Goal: Task Accomplishment & Management: Manage account settings

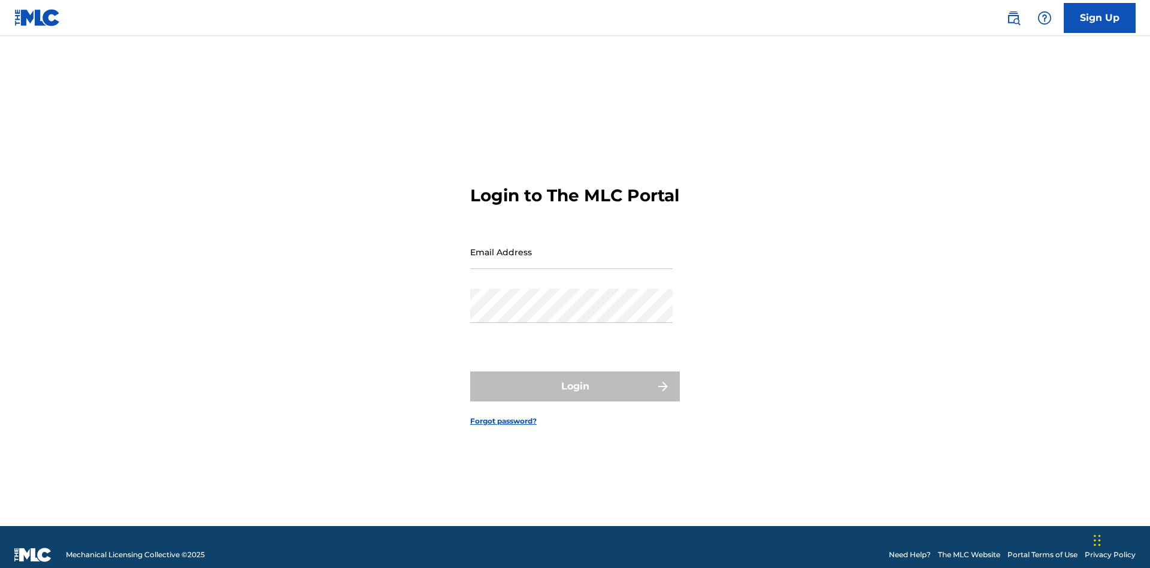
scroll to position [16, 0]
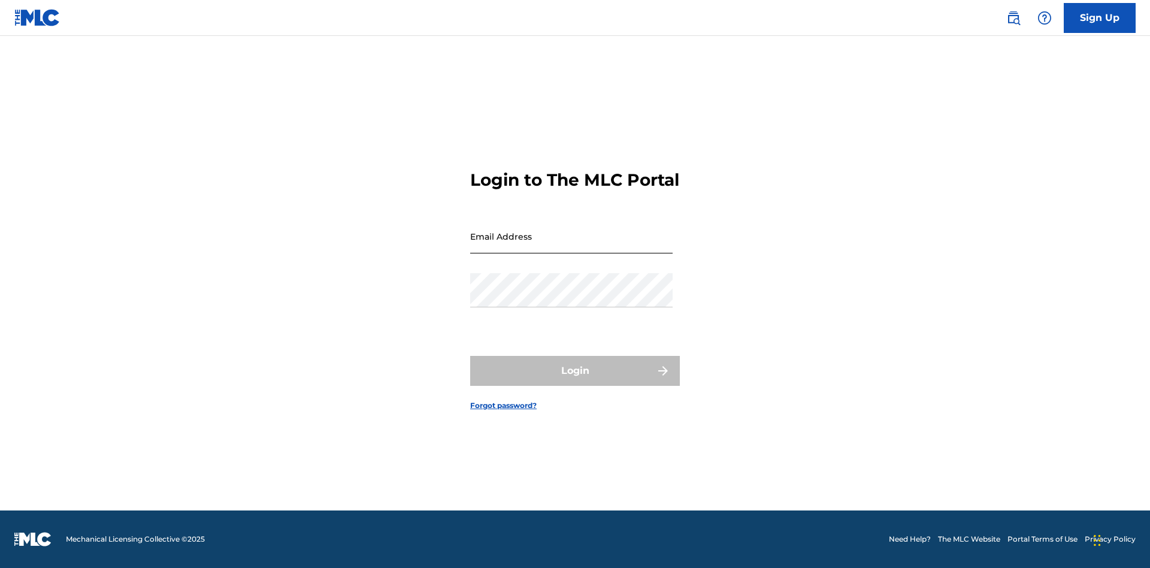
click at [571, 246] on input "Email Address" at bounding box center [571, 236] width 202 height 34
type input "Krystal.Ribble@themlc.com"
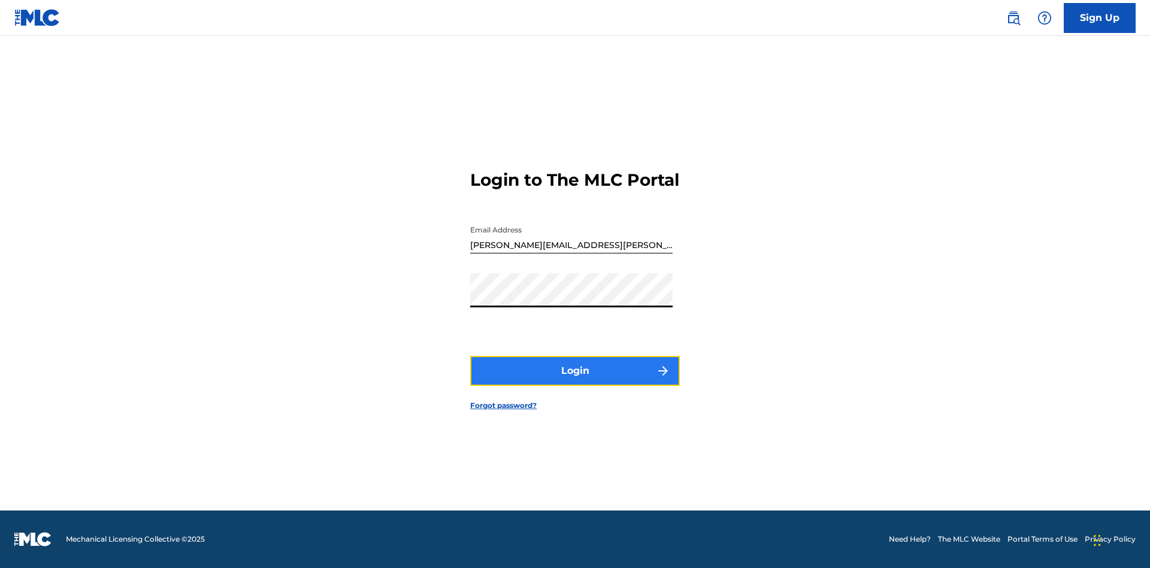
click at [575, 381] on button "Login" at bounding box center [575, 371] width 210 height 30
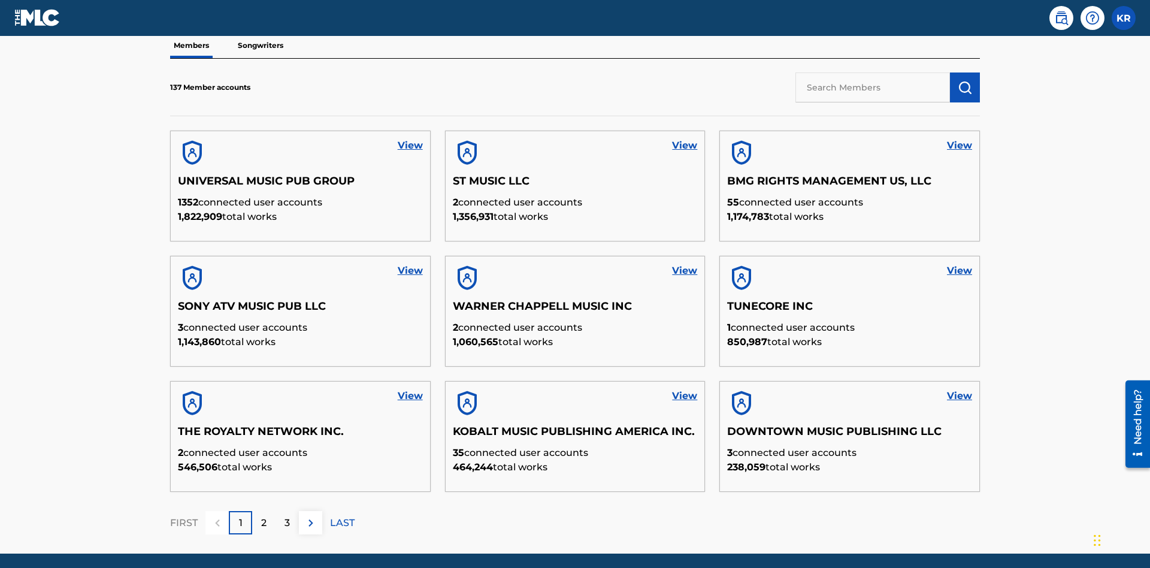
click at [872, 87] on input "text" at bounding box center [872, 87] width 154 height 30
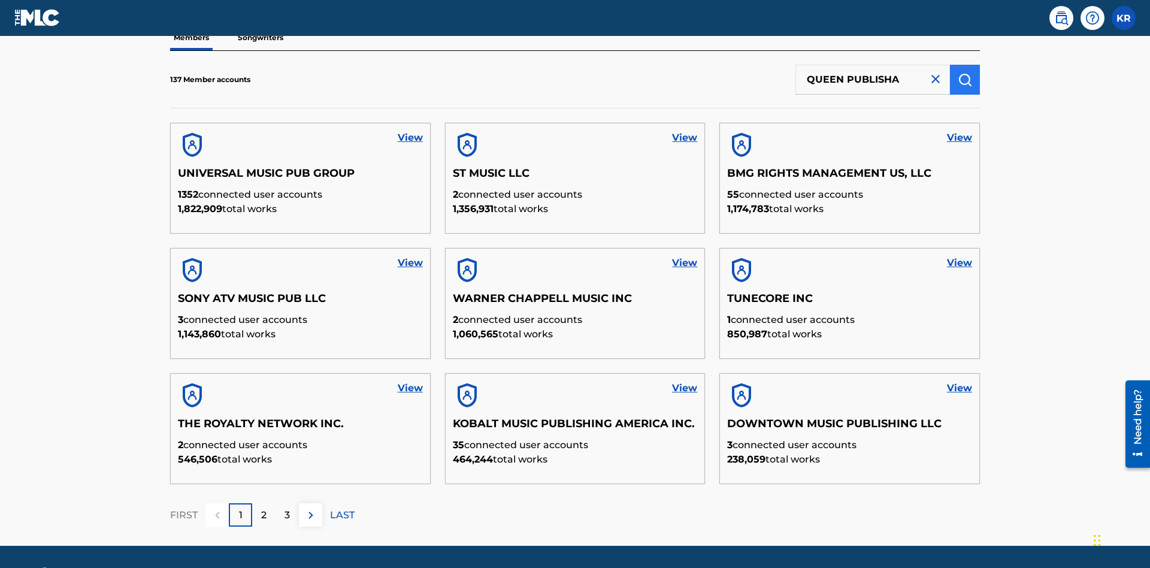
type input "QUEEN PUBLISHA"
click at [965, 79] on img "submit" at bounding box center [964, 79] width 14 height 14
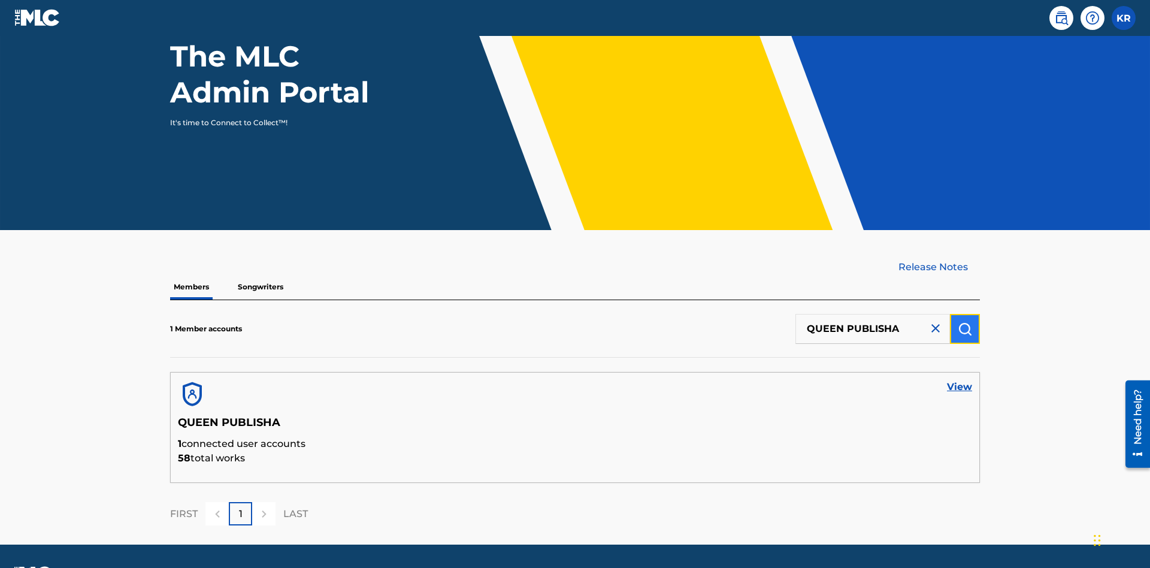
scroll to position [155, 0]
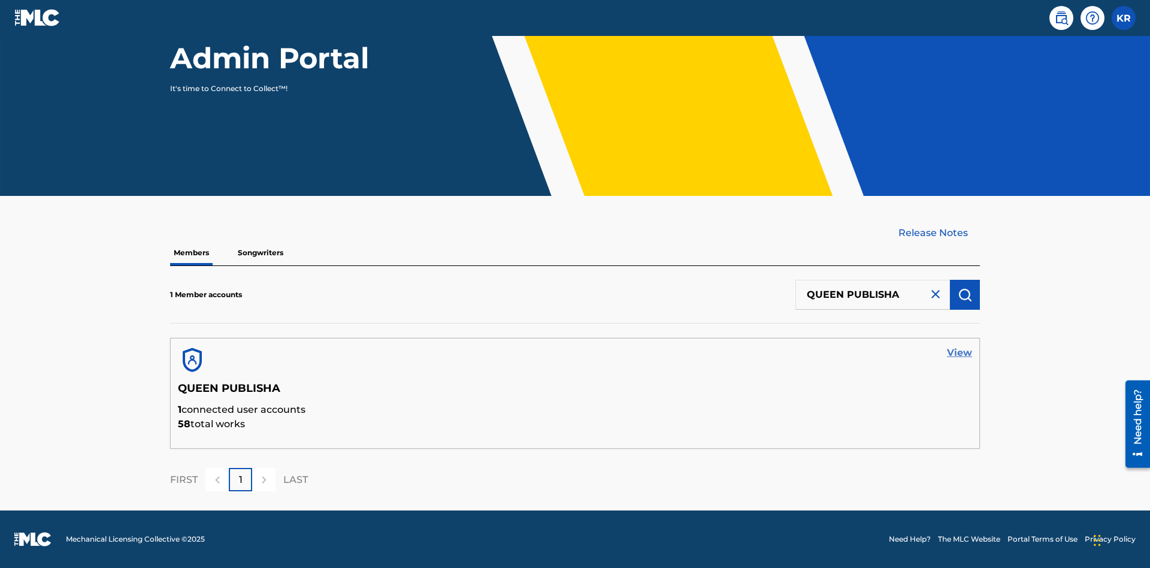
click at [959, 353] on link "View" at bounding box center [959, 353] width 25 height 14
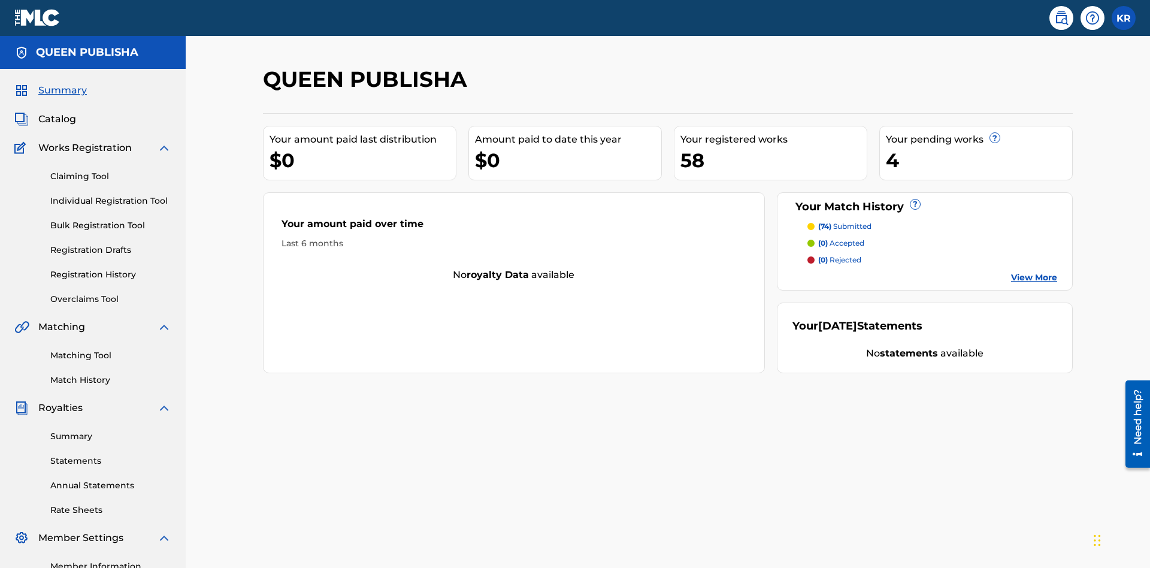
scroll to position [40, 0]
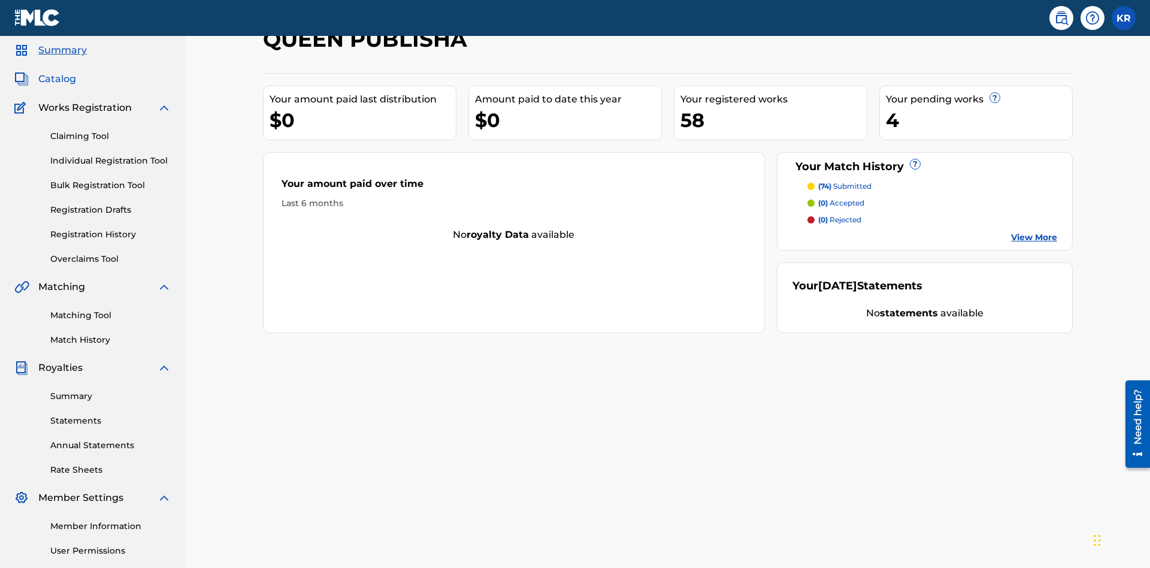
click at [57, 79] on span "Catalog" at bounding box center [57, 79] width 38 height 14
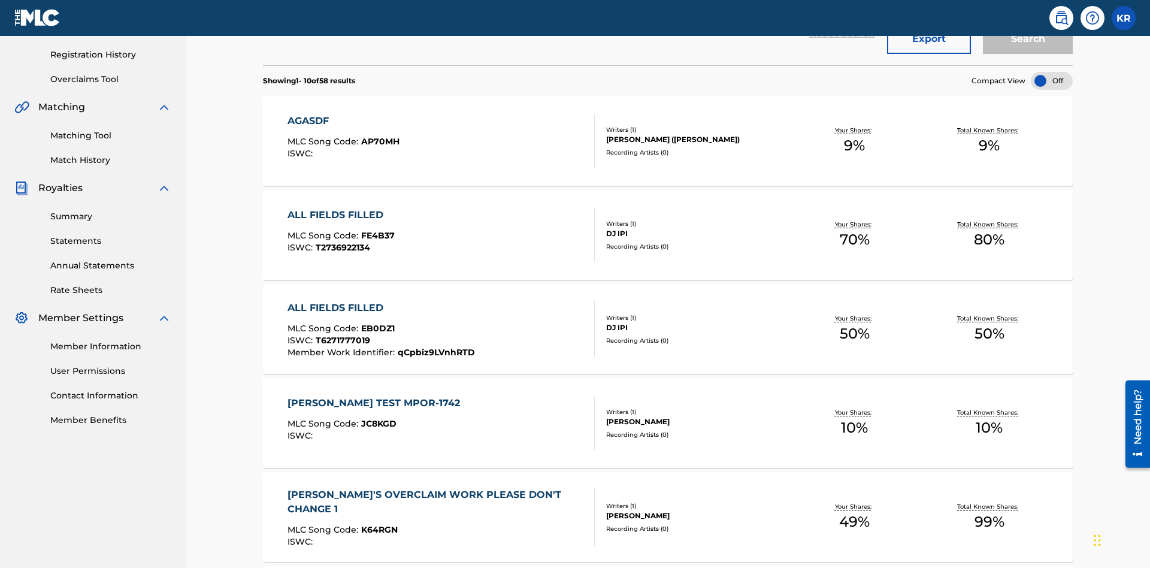
scroll to position [44, 0]
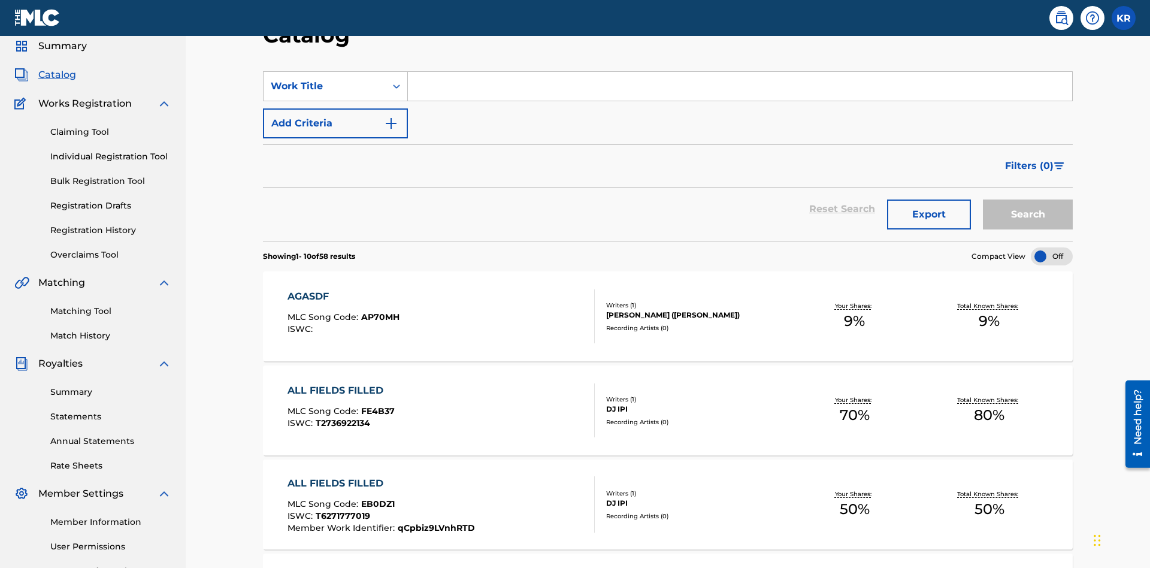
click at [740, 86] on input "Search Form" at bounding box center [740, 86] width 664 height 29
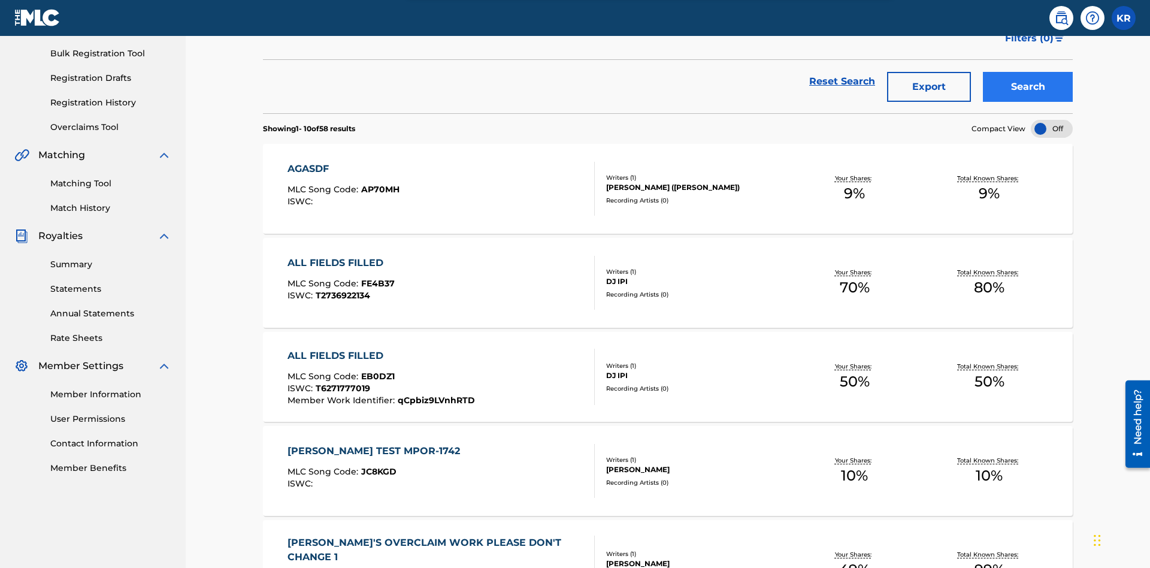
type input "ALL FIELDS FILLED"
click at [1028, 87] on button "Search" at bounding box center [1028, 87] width 90 height 30
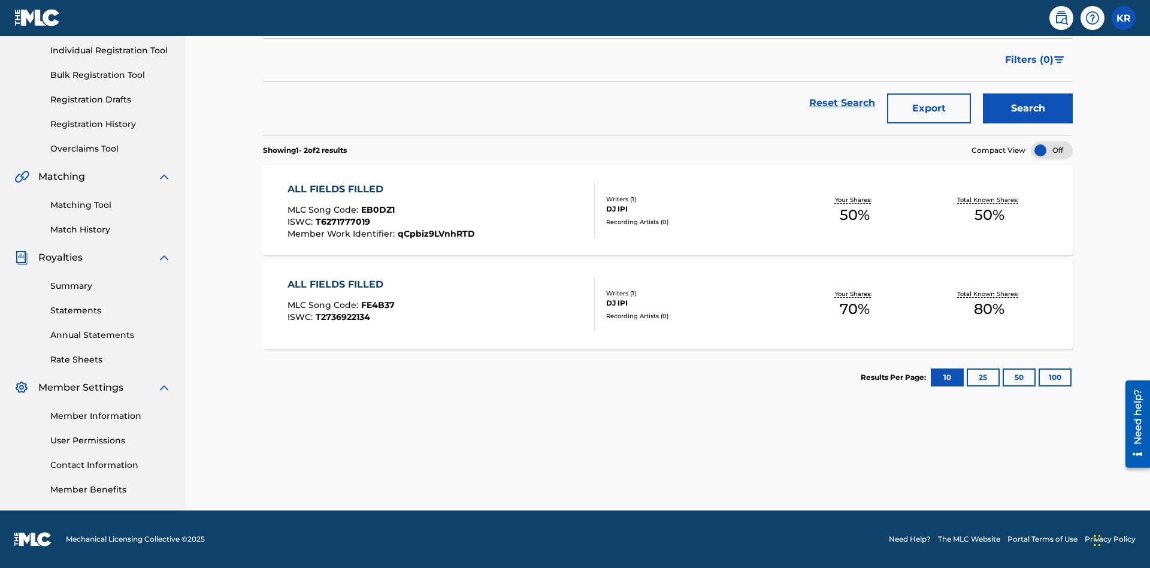
click at [376, 210] on span "EB0DZ1" at bounding box center [378, 209] width 34 height 11
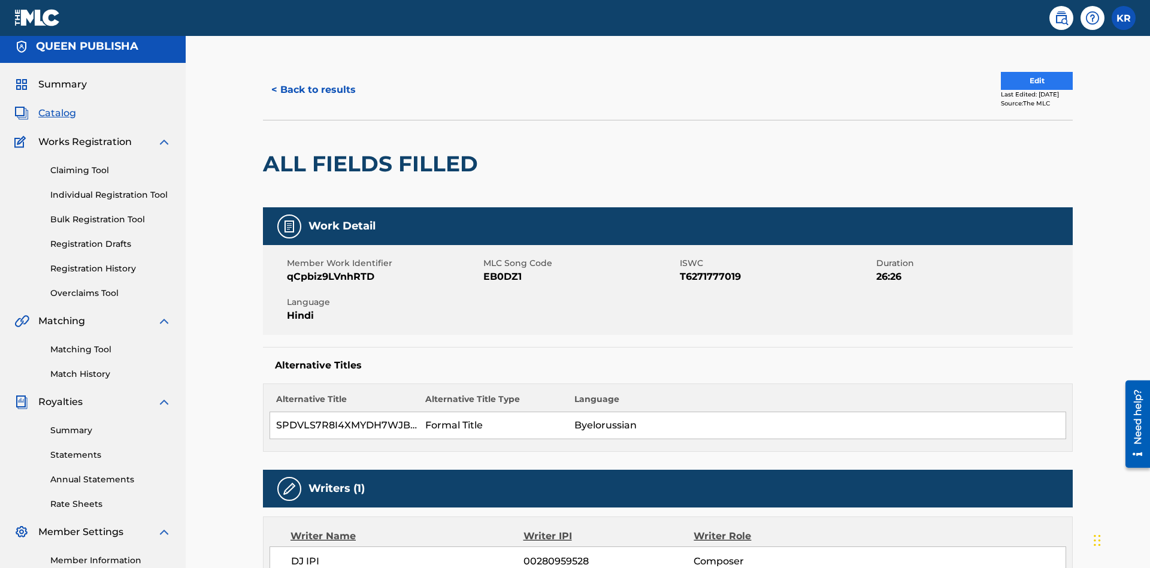
click at [1022, 81] on button "Edit" at bounding box center [1037, 81] width 72 height 18
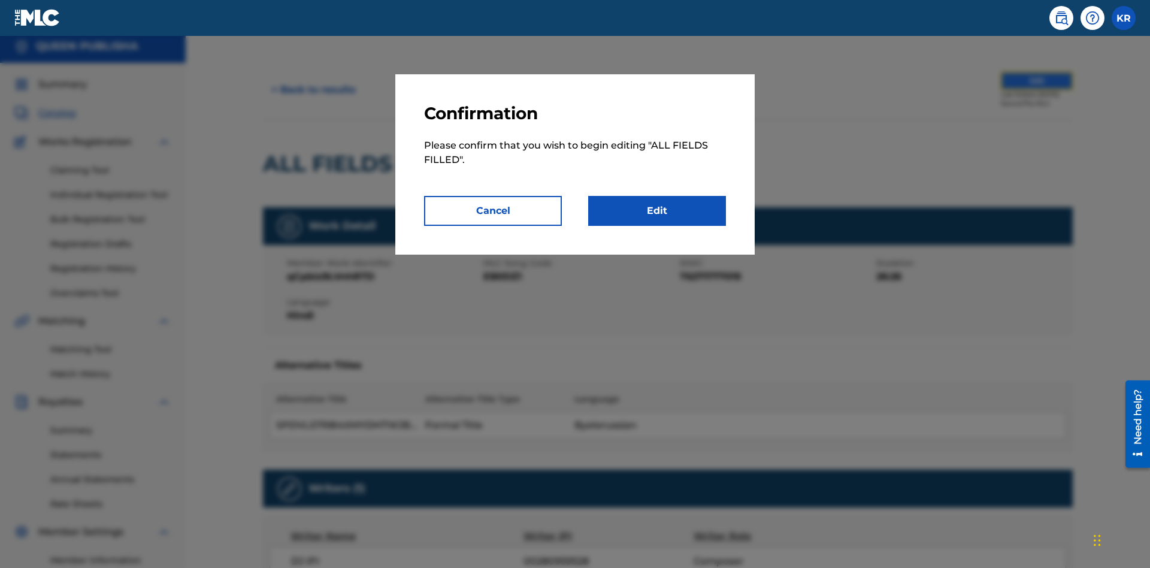
scroll to position [130, 0]
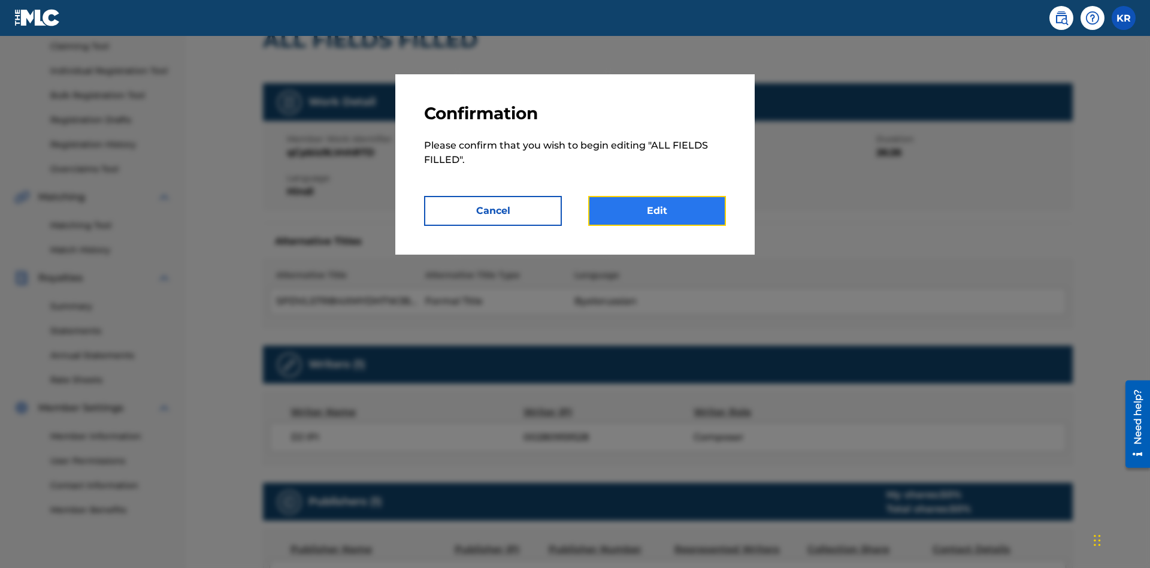
click at [657, 211] on link "Edit" at bounding box center [657, 211] width 138 height 30
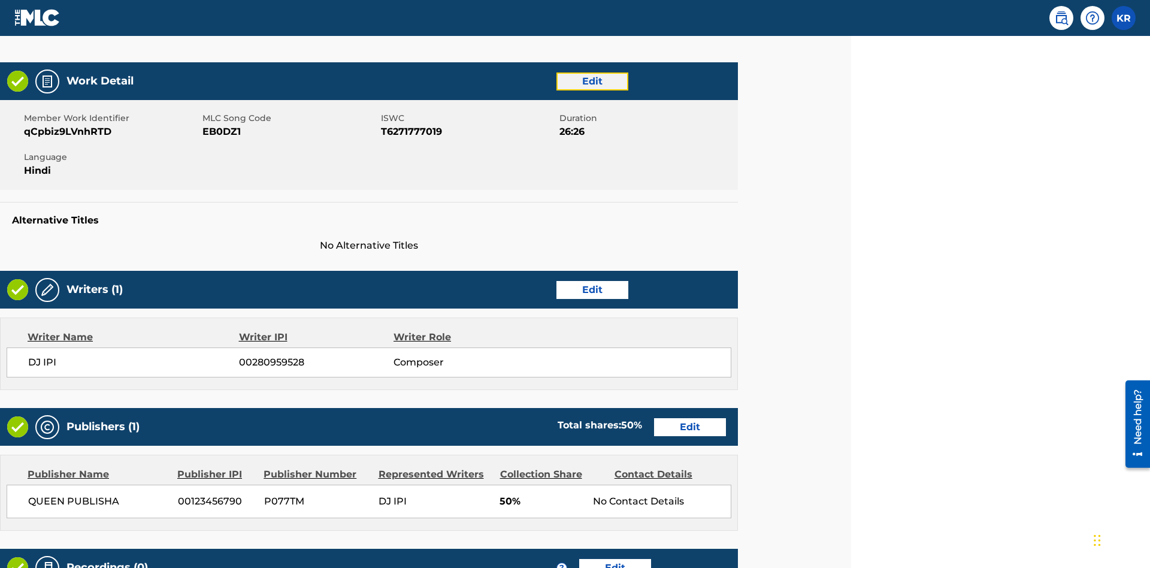
click at [592, 81] on link "Edit" at bounding box center [592, 81] width 72 height 18
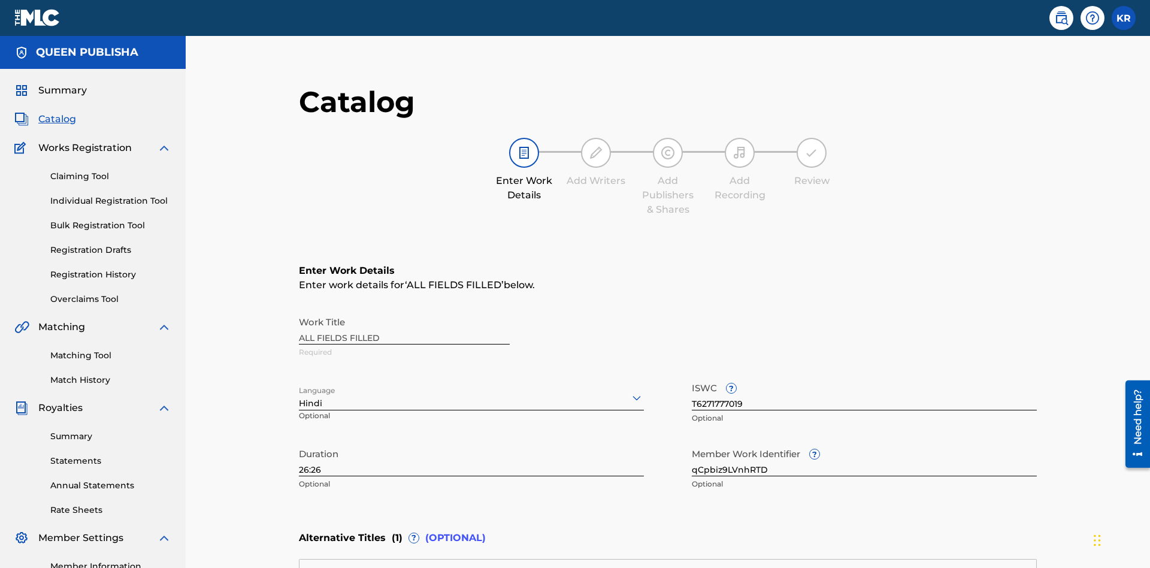
scroll to position [281, 299]
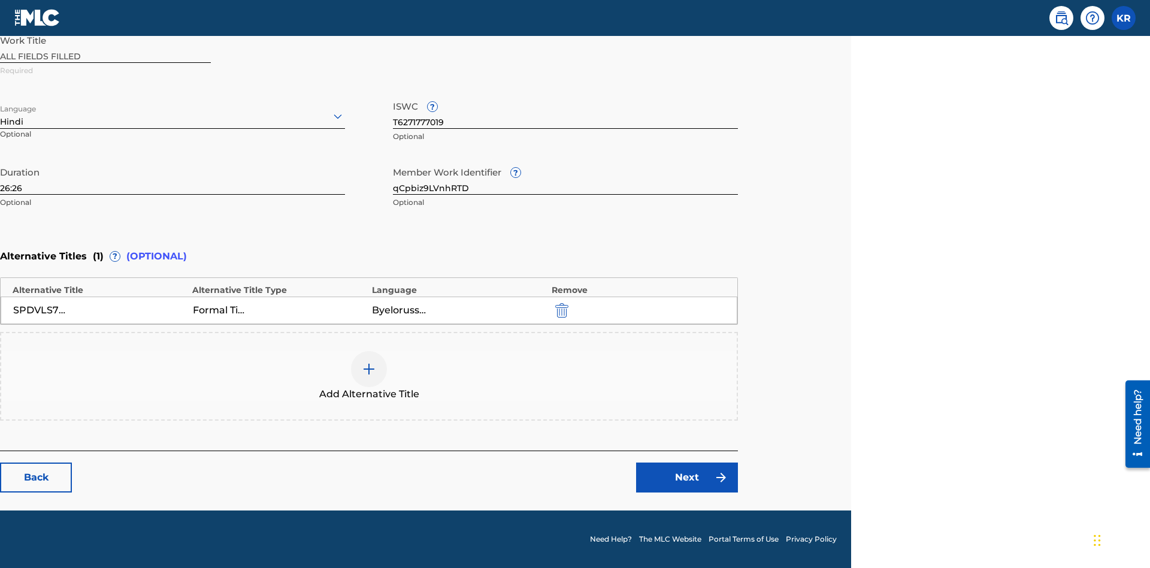
click at [172, 177] on input "26:26" at bounding box center [172, 177] width 345 height 34
type input "48:48"
click at [338, 116] on icon at bounding box center [338, 116] width 14 height 14
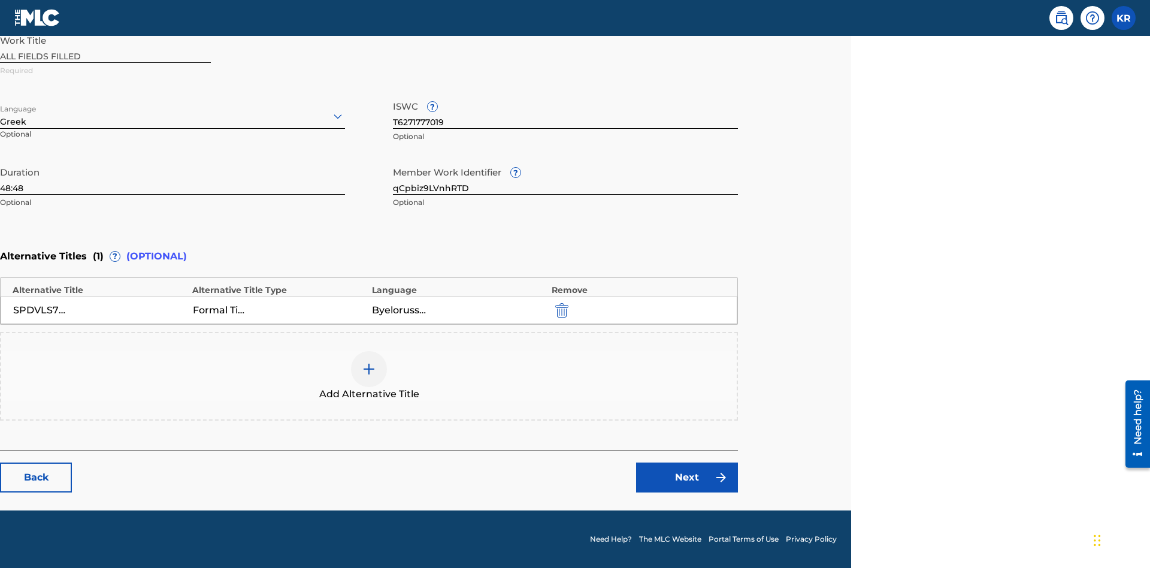
click at [565, 177] on input "qCpbiz9LVnhRTD" at bounding box center [565, 177] width 345 height 34
type input "g7UkmDGvQ8nqYR"
click at [565, 111] on input "T6271777019" at bounding box center [565, 112] width 345 height 34
type input "T8096193260"
click at [560, 310] on img "submit" at bounding box center [561, 310] width 13 height 14
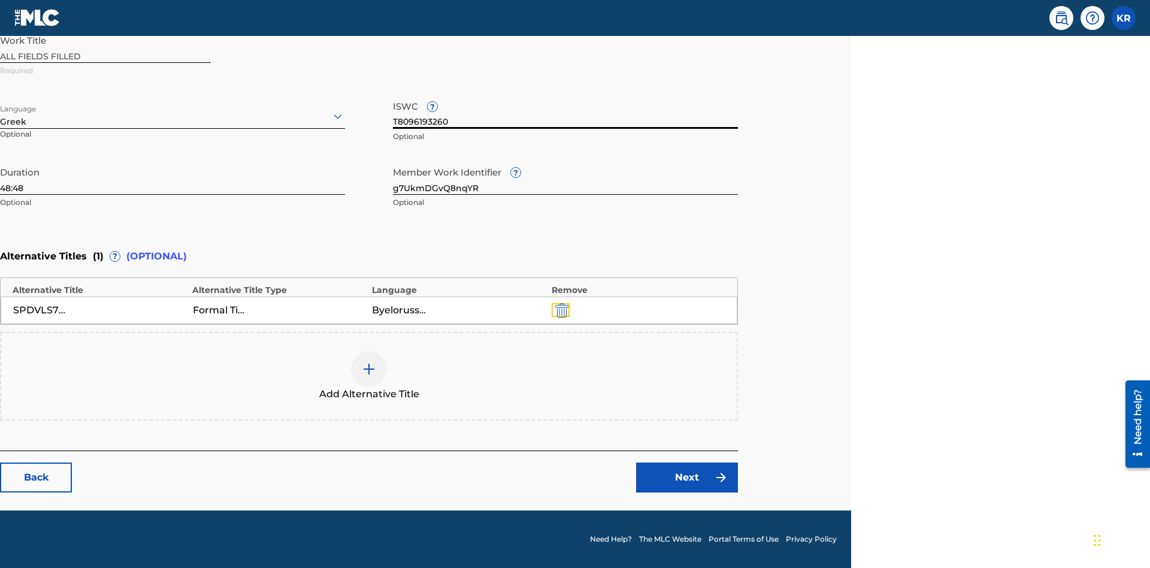
click at [369, 375] on img at bounding box center [369, 369] width 14 height 14
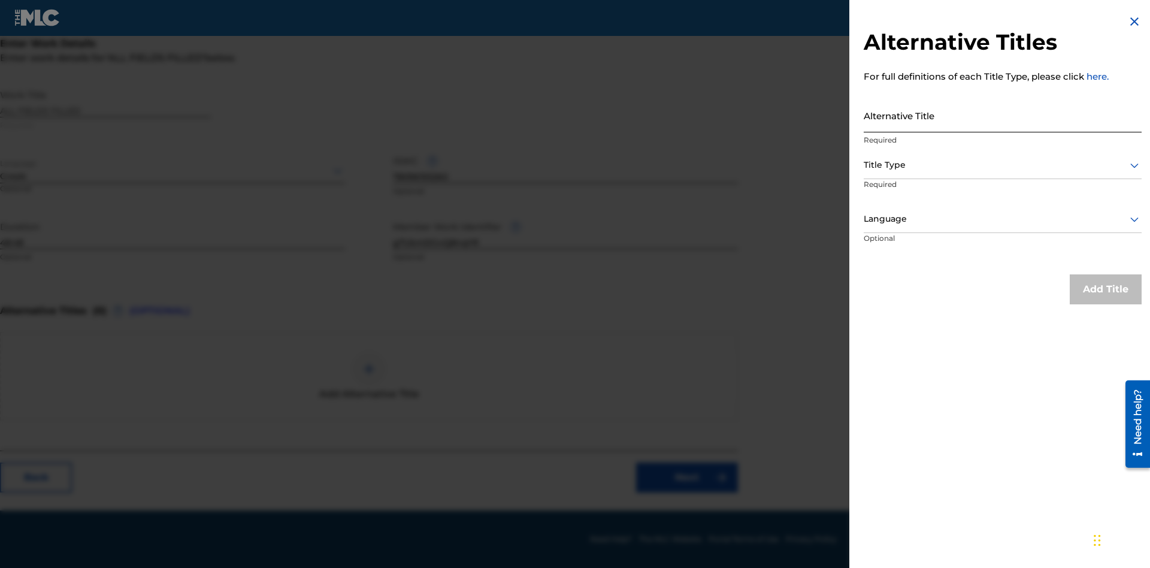
click at [1002, 115] on input "Alternative Title" at bounding box center [1002, 115] width 278 height 34
type input "BEQUwheIwJcWL3rsLAPvge5QvE7rE7HcmPK0vUuwpBHJlUPEhn"
click at [1002, 165] on div at bounding box center [1002, 164] width 278 height 15
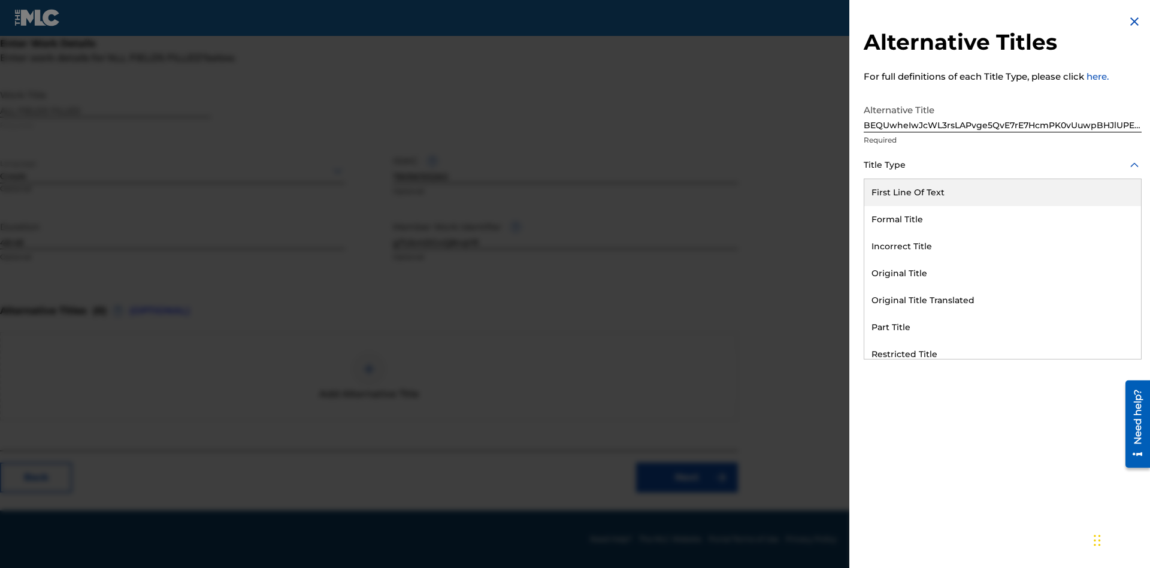
click at [1002, 327] on div "Part Title" at bounding box center [1002, 327] width 277 height 27
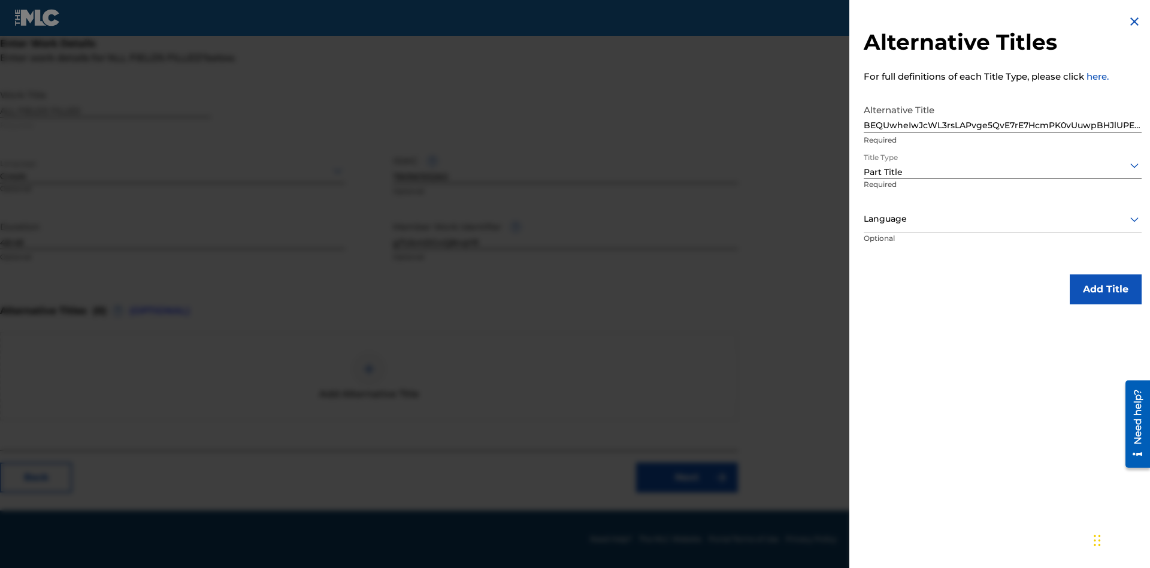
click at [1002, 219] on div at bounding box center [1002, 218] width 278 height 15
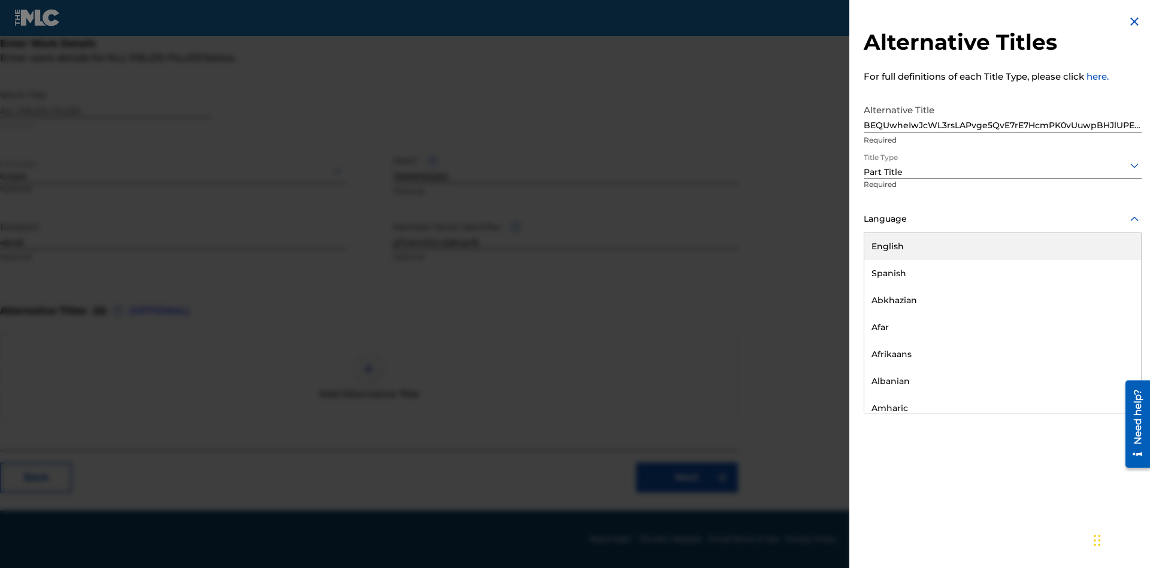
click at [1105, 289] on button "Add Title" at bounding box center [1105, 289] width 72 height 30
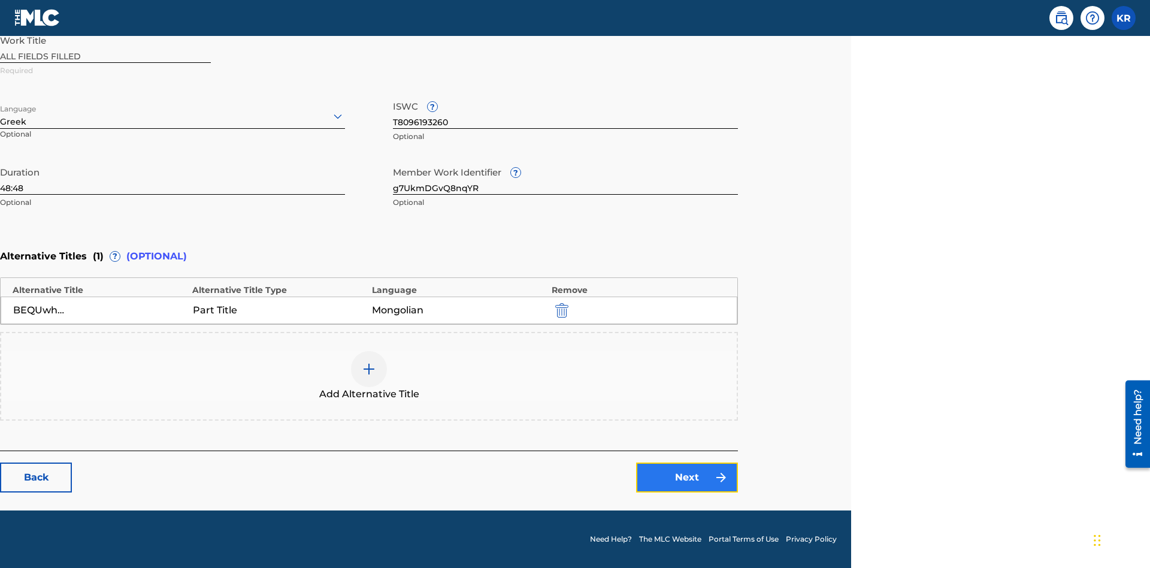
click at [687, 477] on link "Next" at bounding box center [687, 477] width 102 height 30
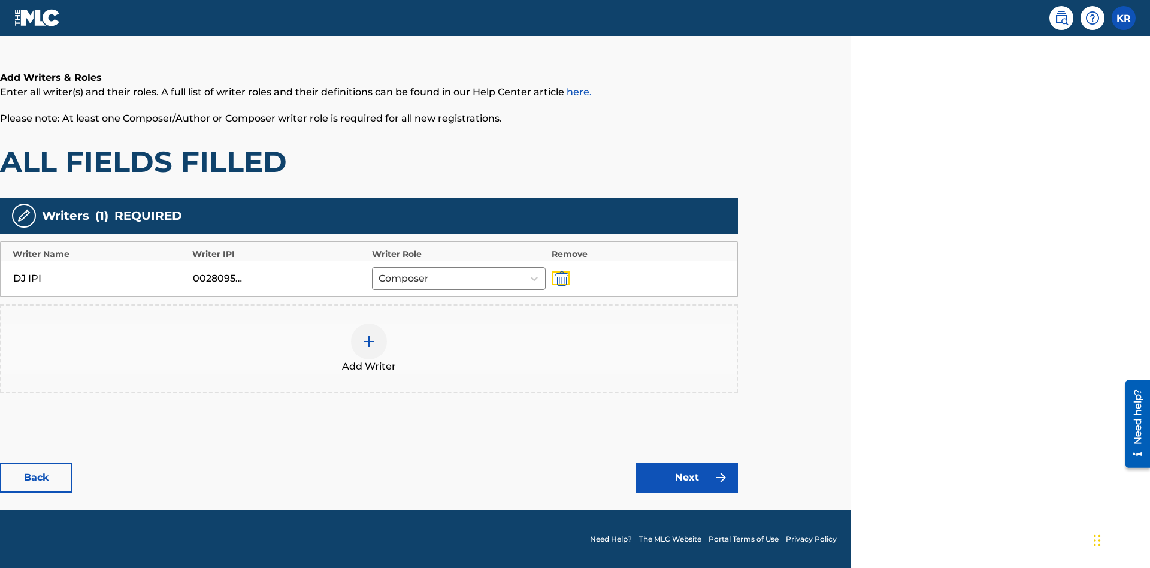
click at [560, 278] on img "submit" at bounding box center [561, 278] width 13 height 14
click at [369, 334] on img at bounding box center [369, 341] width 14 height 14
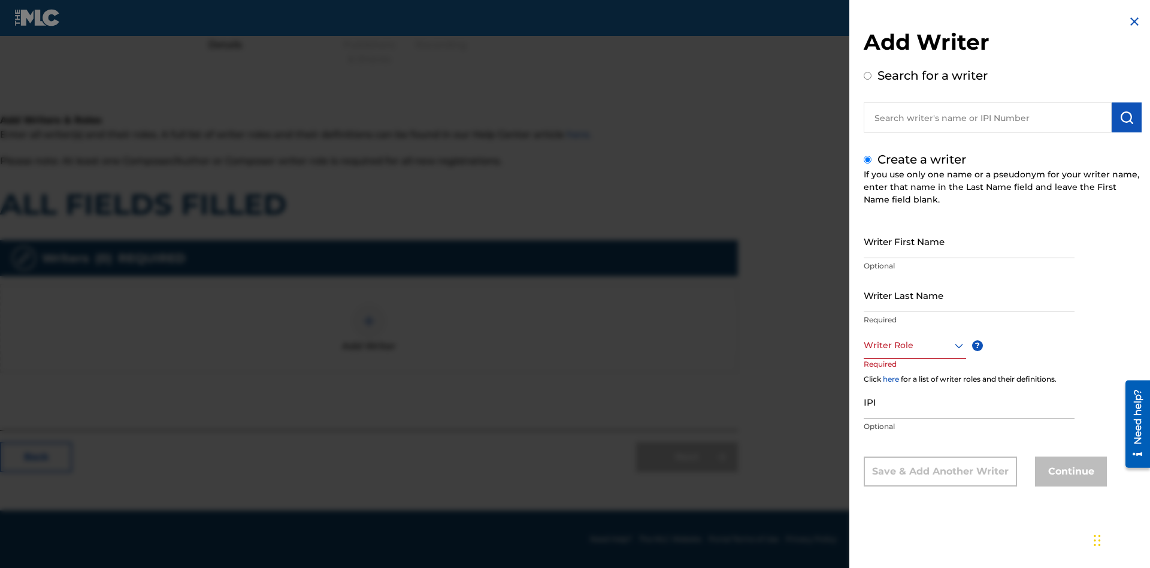
click at [969, 241] on input "Writer First Name" at bounding box center [968, 241] width 211 height 34
click at [969, 295] on input "Writer Last Name" at bounding box center [968, 295] width 211 height 34
click at [914, 345] on div at bounding box center [914, 345] width 102 height 15
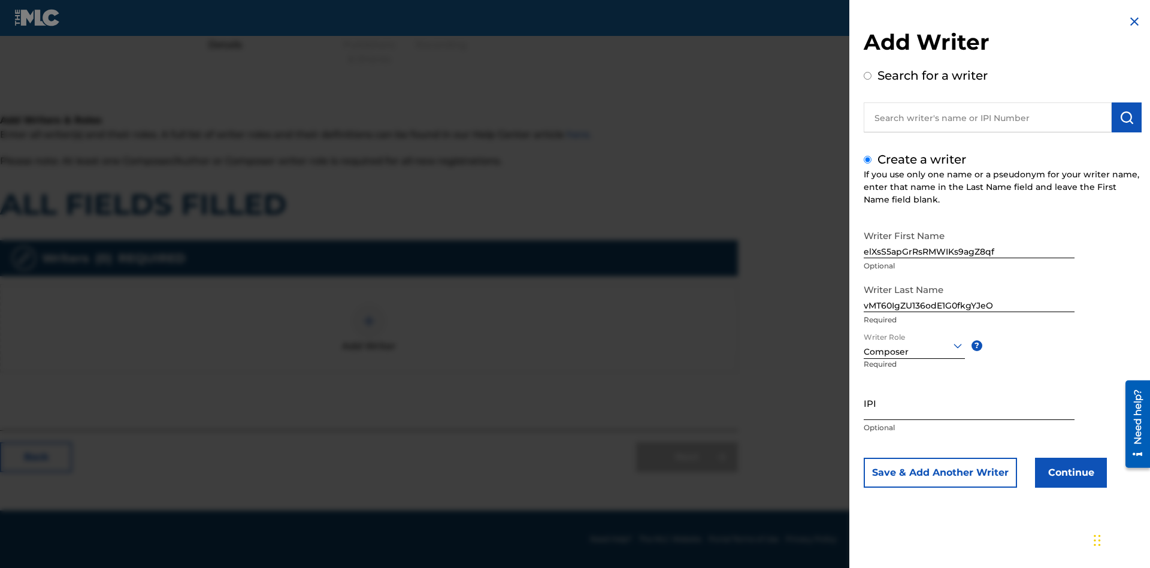
click at [969, 402] on input "IPI" at bounding box center [968, 403] width 211 height 34
click at [1069, 472] on button "Continue" at bounding box center [1071, 472] width 72 height 30
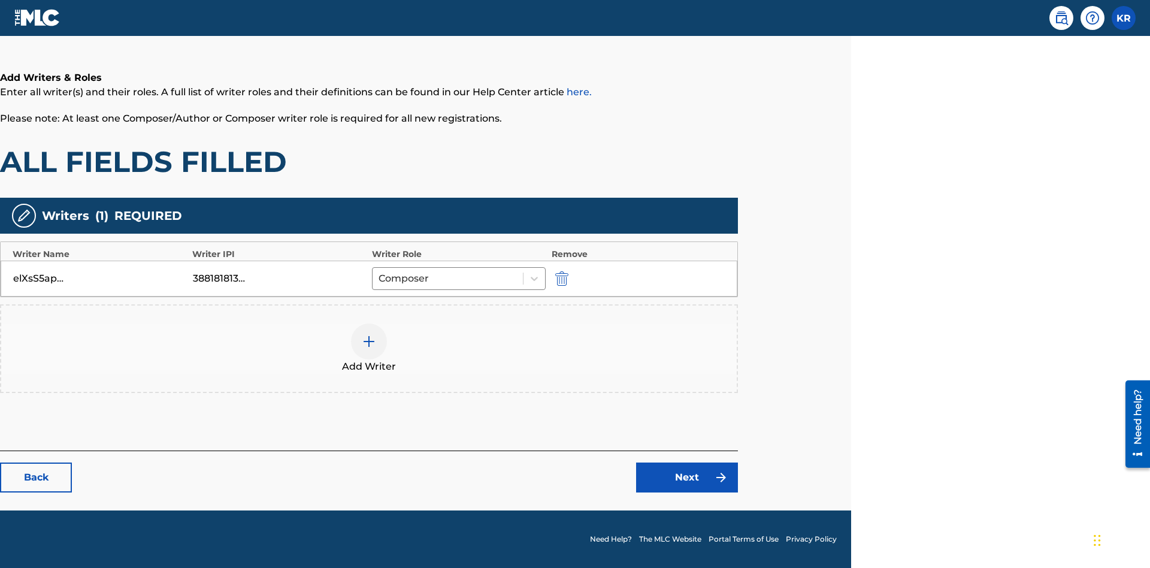
click at [369, 349] on div at bounding box center [369, 341] width 36 height 36
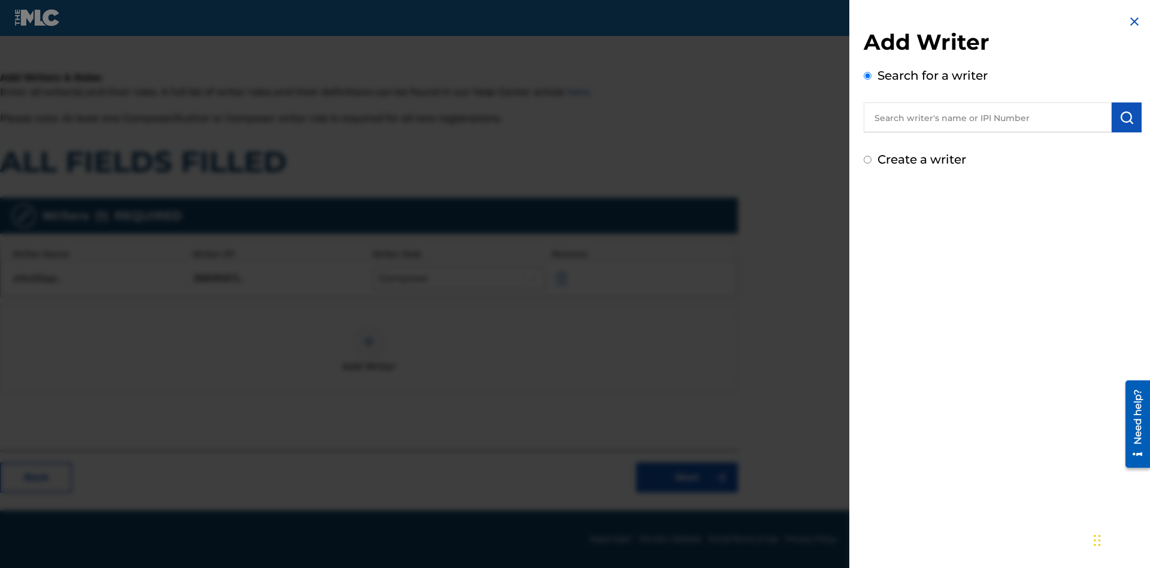
click at [868, 160] on input "Create a writer" at bounding box center [867, 160] width 8 height 8
radio input "false"
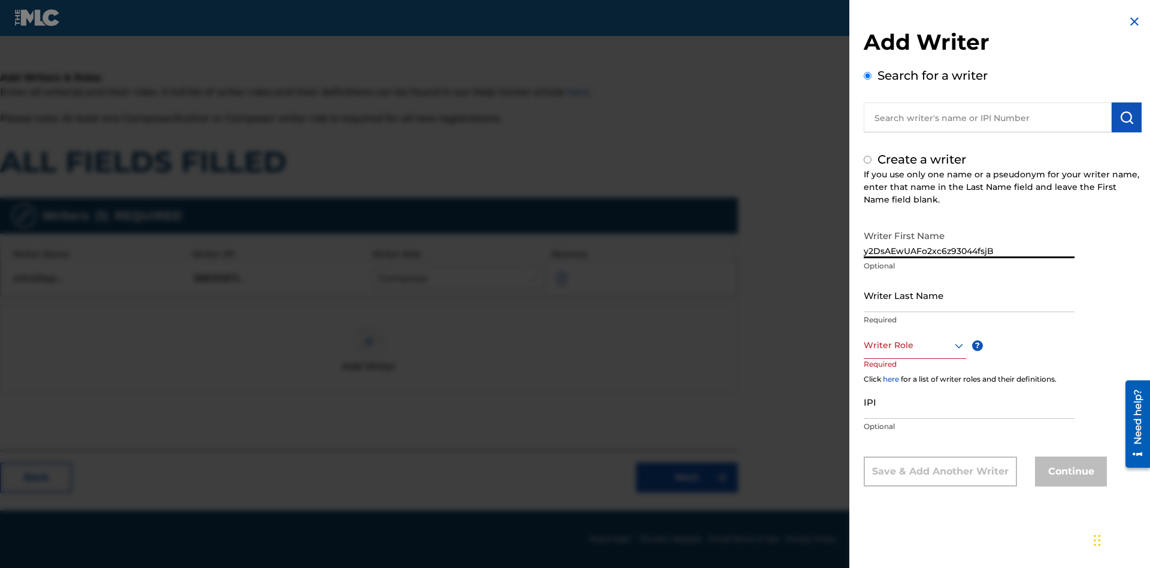
radio input "false"
radio input "true"
type input "y2DsAEwUAFo2xc6z93044fsjB"
click at [969, 295] on input "Writer Last Name" at bounding box center [968, 295] width 211 height 34
type input "zZnR8YJADkvnPcJMhCBxicuxg"
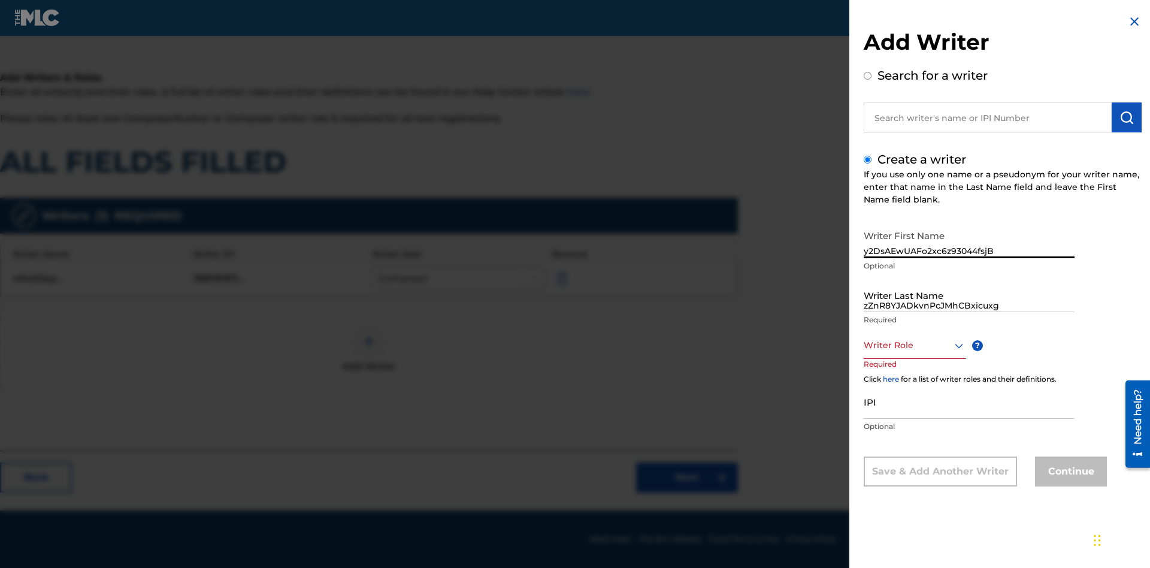
click at [914, 345] on div at bounding box center [914, 345] width 102 height 15
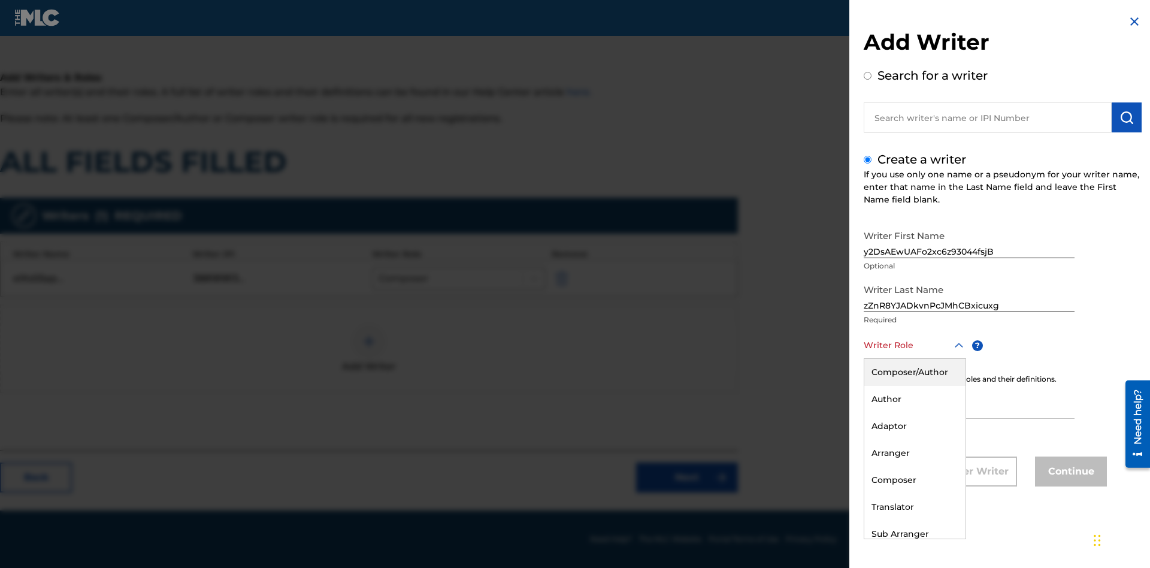
scroll to position [193, 299]
click at [914, 534] on div "Sub Arranger" at bounding box center [914, 533] width 101 height 27
click at [969, 402] on input "IPI" at bounding box center [968, 401] width 211 height 34
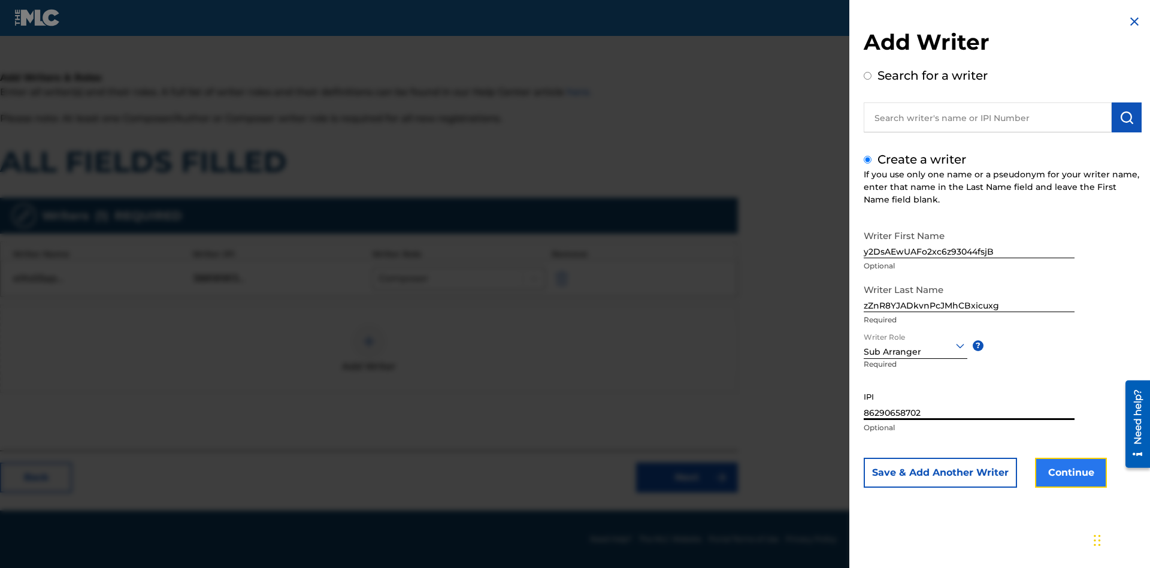
click at [1069, 472] on button "Continue" at bounding box center [1071, 472] width 72 height 30
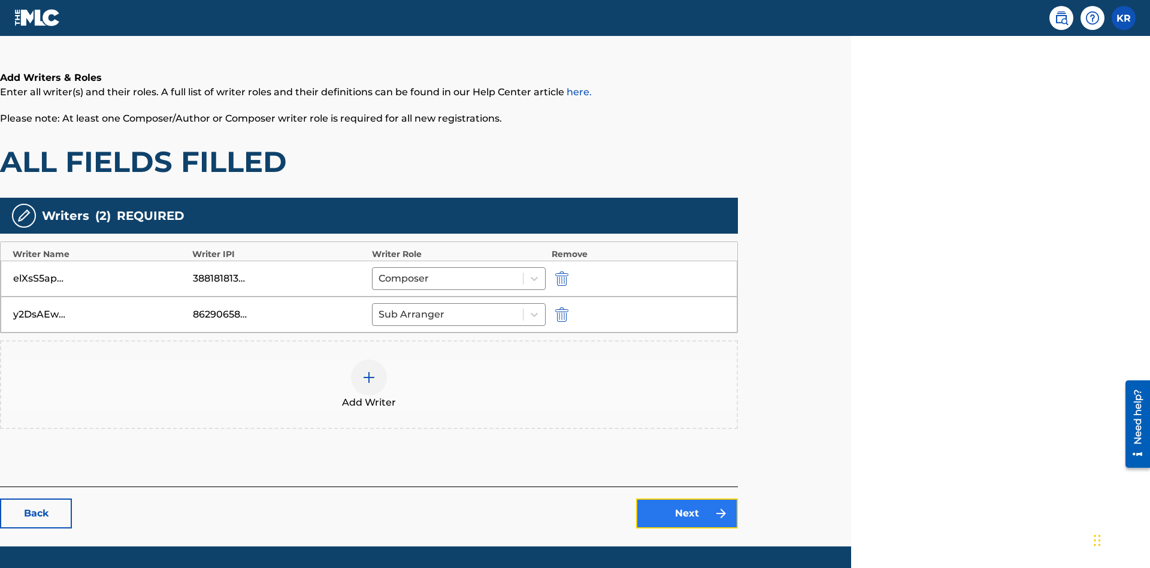
click at [687, 498] on link "Next" at bounding box center [687, 513] width 102 height 30
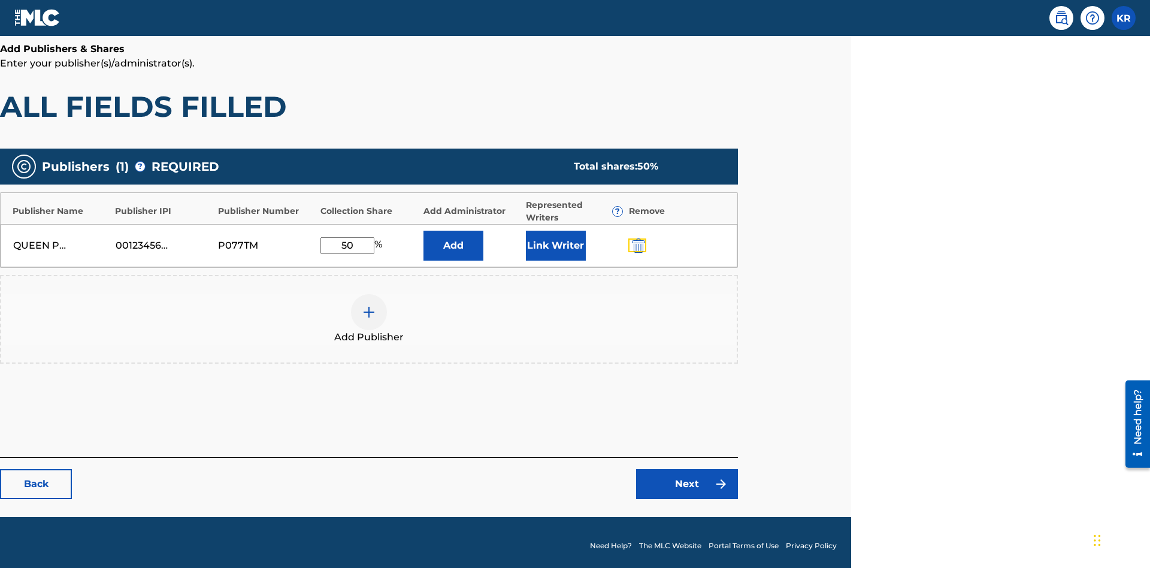
click at [637, 238] on img "submit" at bounding box center [638, 245] width 13 height 14
click at [369, 305] on img at bounding box center [369, 312] width 14 height 14
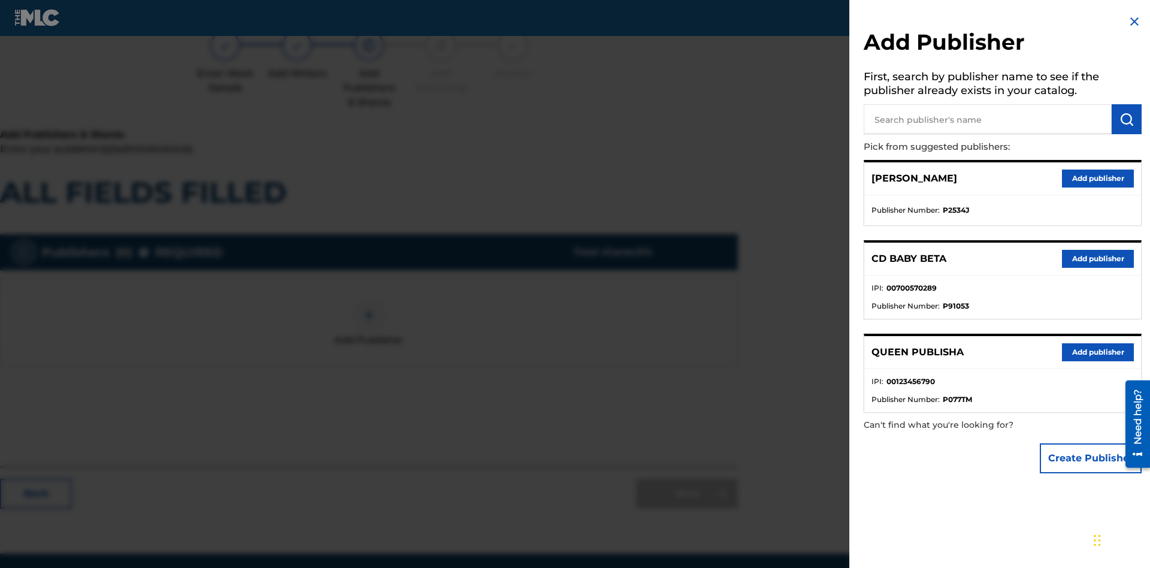
scroll to position [150, 299]
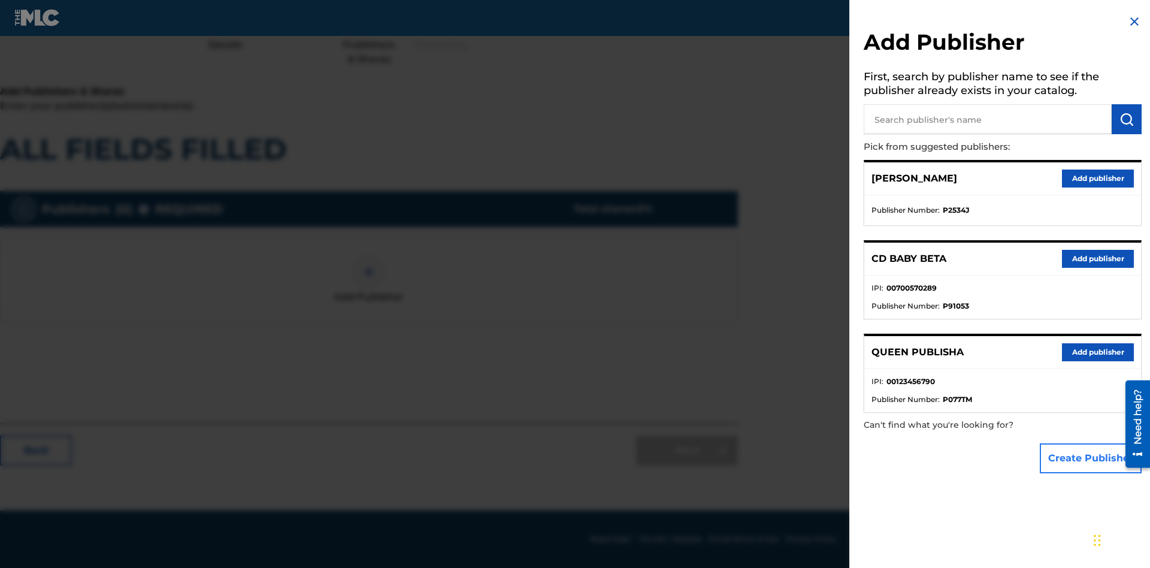
click at [1091, 457] on button "Create Publisher" at bounding box center [1091, 458] width 102 height 30
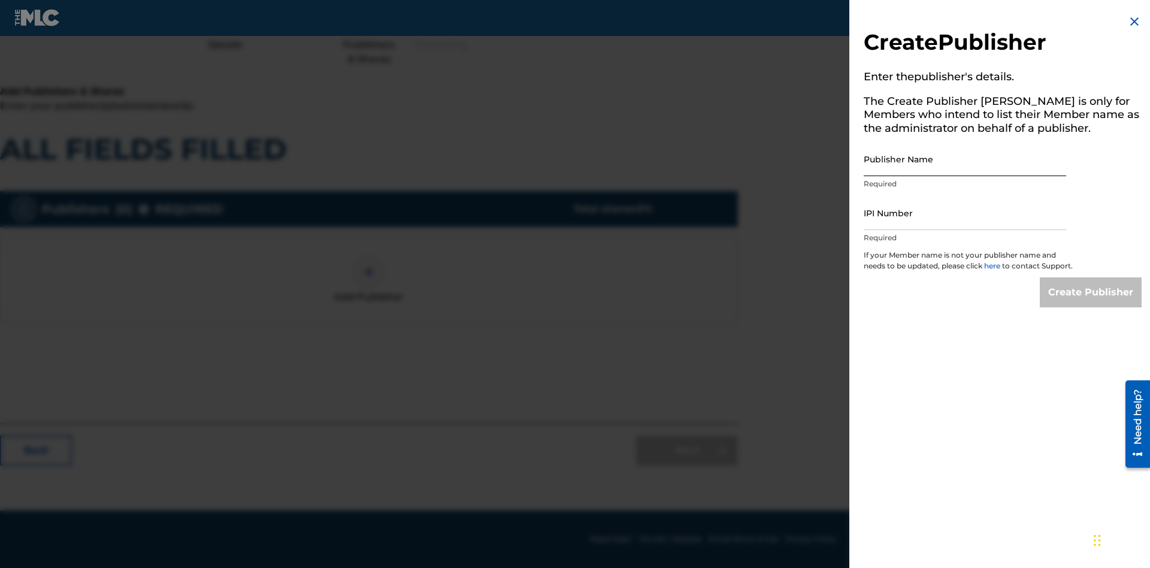
click at [965, 159] on input "Publisher Name" at bounding box center [964, 159] width 202 height 34
type input "faqExkx5xXsjZVSgjqwM"
click at [965, 213] on input "IPI Number" at bounding box center [964, 213] width 202 height 34
type input "65819592499"
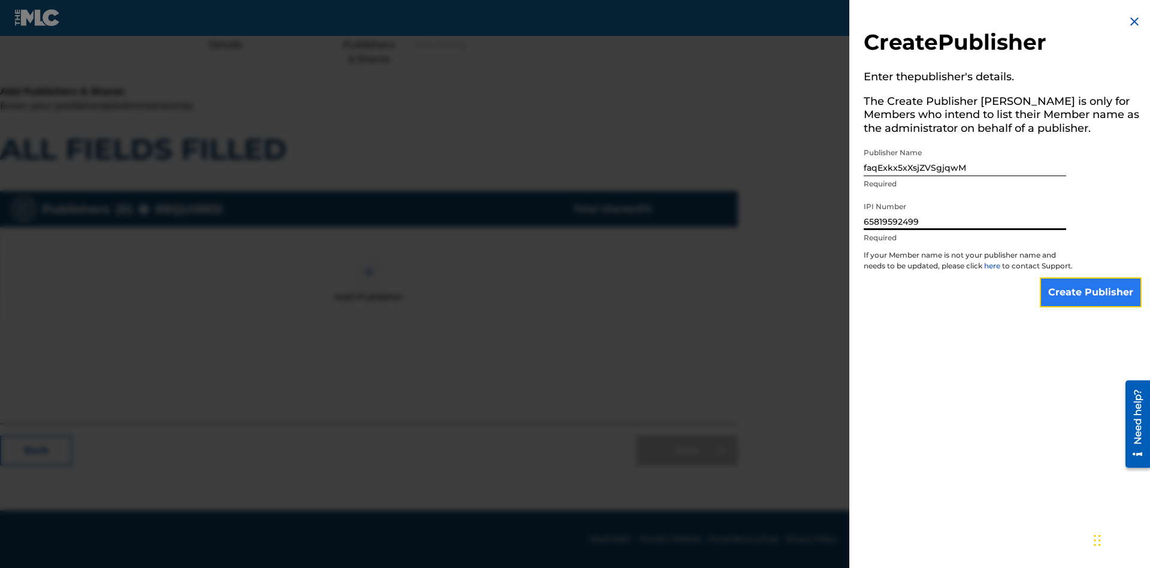
click at [1091, 303] on input "Create Publisher" at bounding box center [1091, 292] width 102 height 30
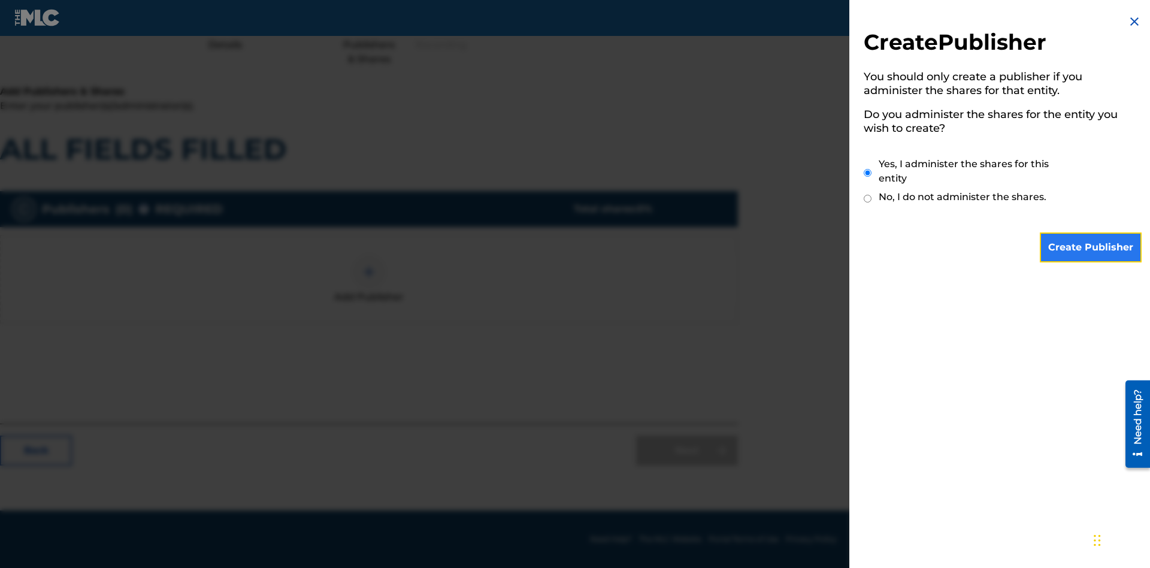
click at [1091, 247] on input "Create Publisher" at bounding box center [1091, 247] width 102 height 30
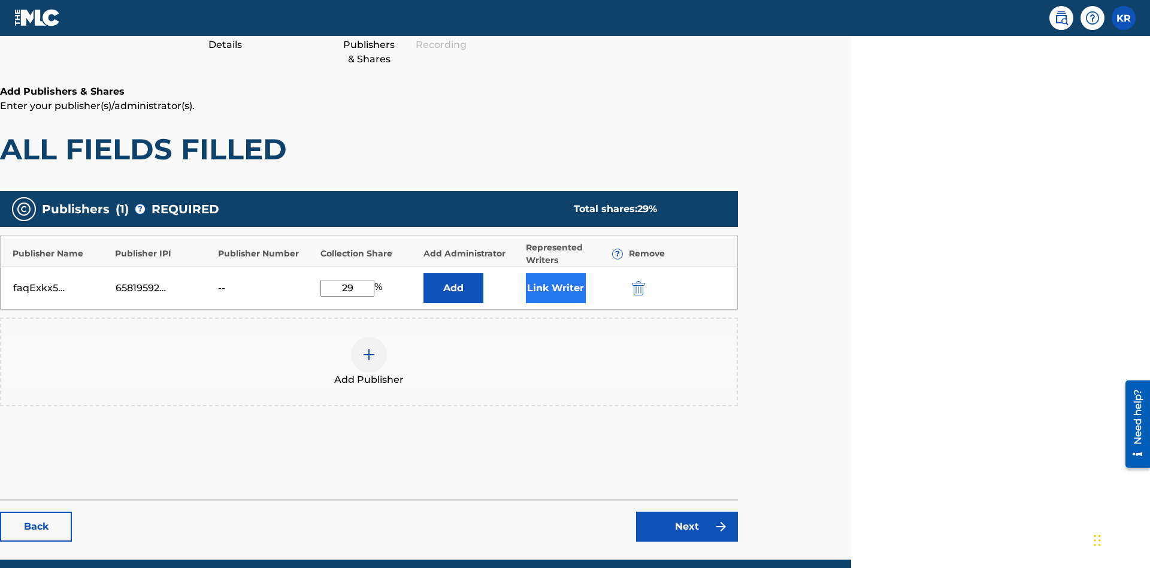
type input "29"
click at [555, 273] on button "Link Writer" at bounding box center [556, 288] width 60 height 30
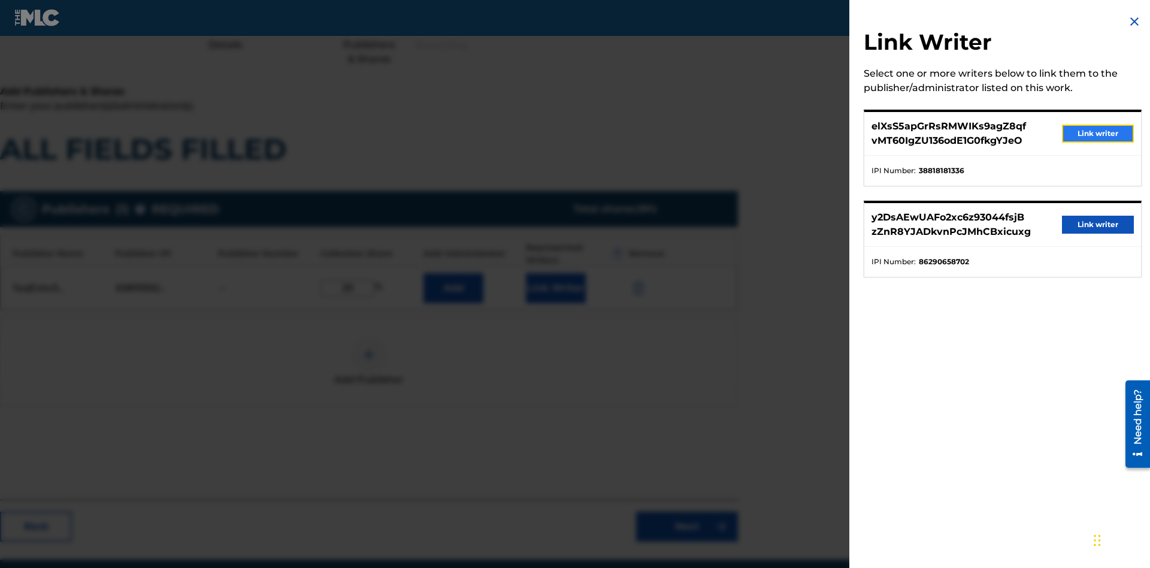
click at [1098, 134] on button "Link writer" at bounding box center [1098, 134] width 72 height 18
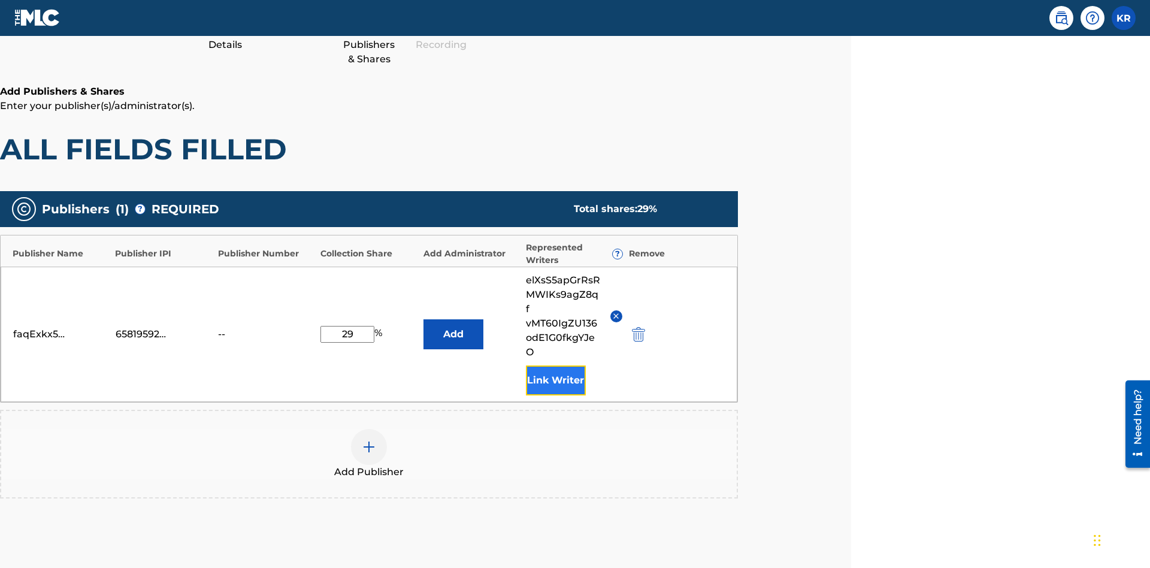
click at [555, 365] on button "Link Writer" at bounding box center [556, 380] width 60 height 30
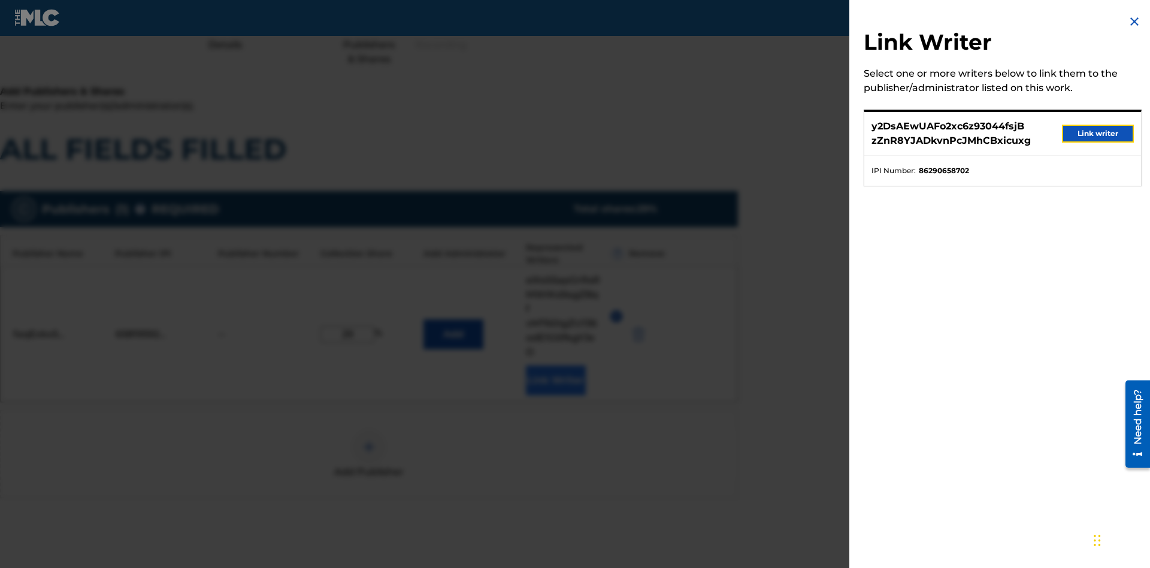
click at [1098, 134] on button "Link writer" at bounding box center [1098, 134] width 72 height 18
click at [555, 365] on button "Link Writer" at bounding box center [556, 380] width 60 height 30
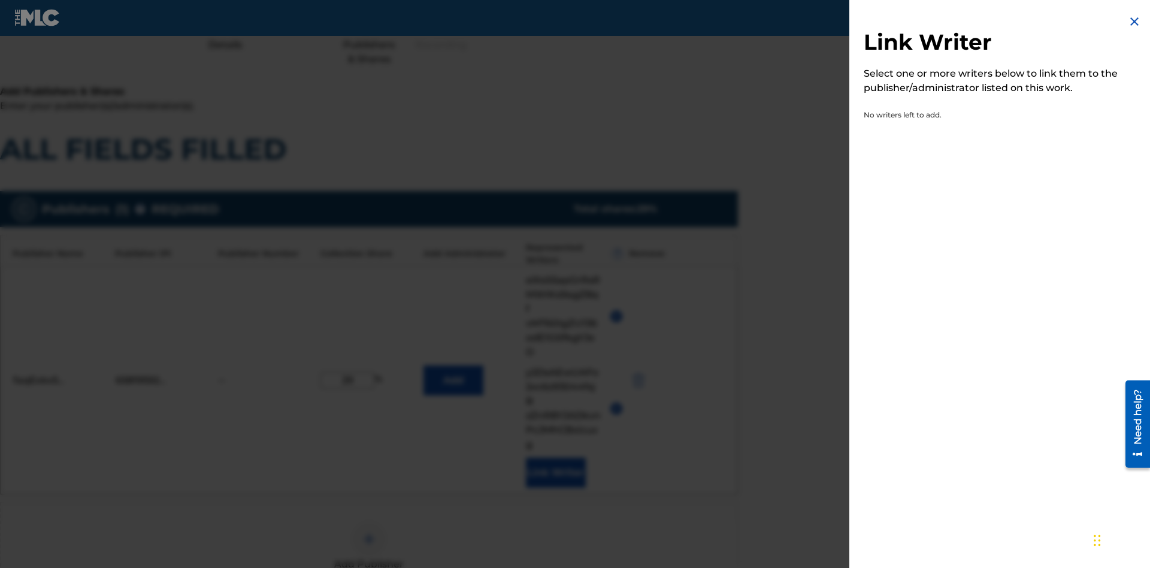
click at [1134, 22] on img at bounding box center [1134, 21] width 14 height 14
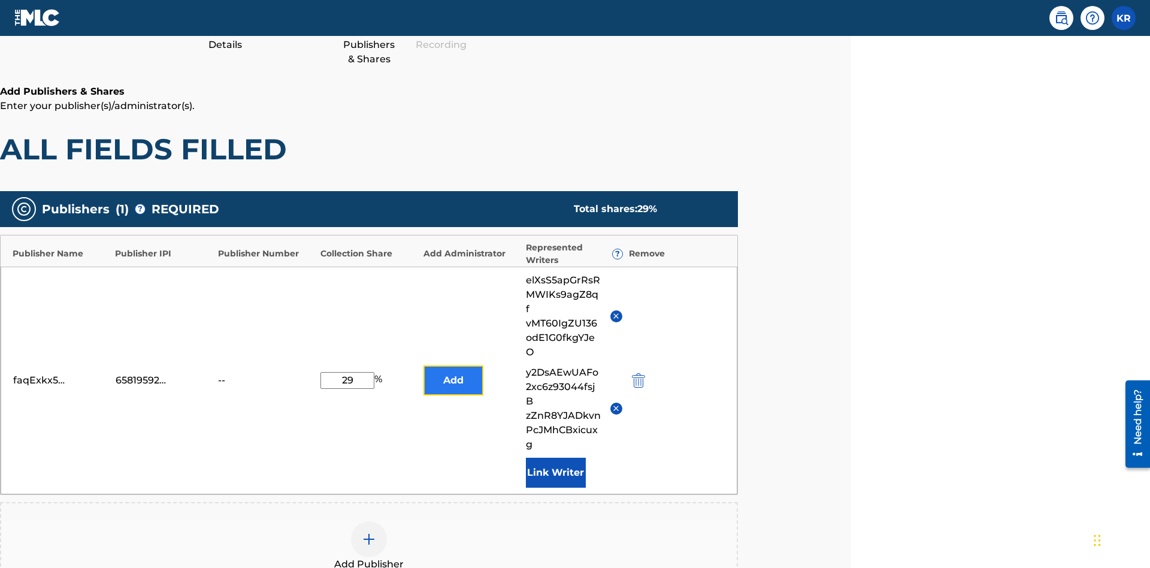
click at [453, 365] on button "Add" at bounding box center [453, 380] width 60 height 30
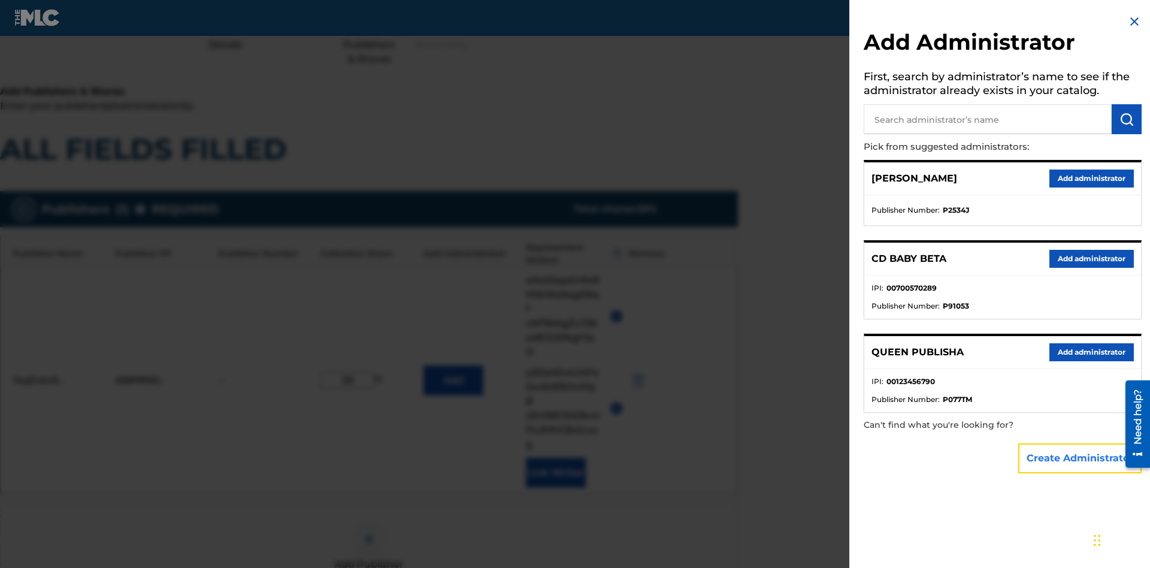
click at [1080, 457] on button "Create Administrator" at bounding box center [1079, 458] width 123 height 30
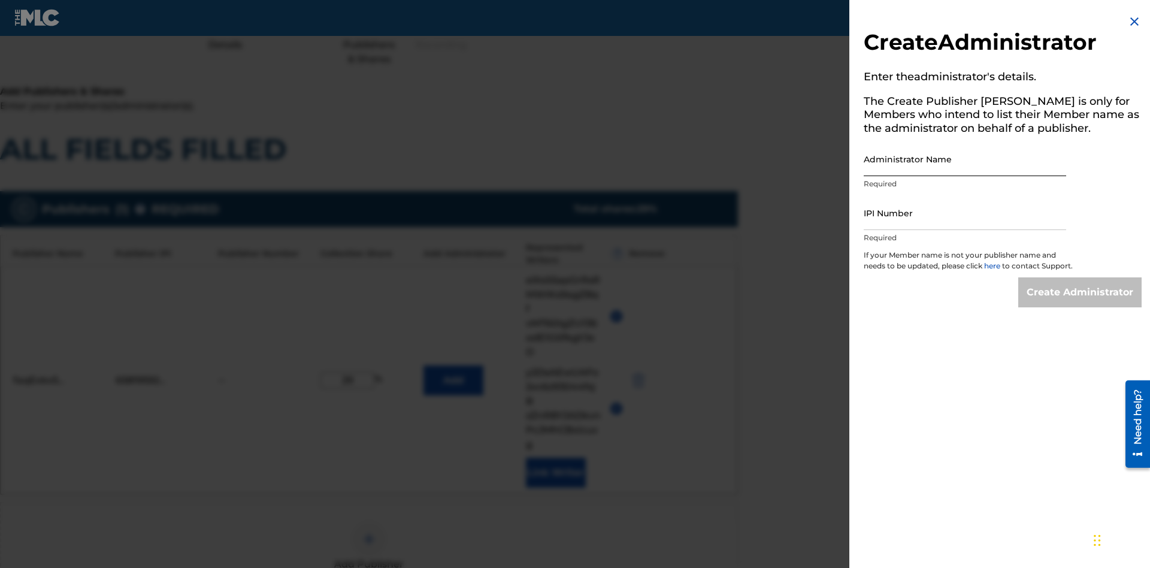
click at [965, 159] on input "Administrator Name" at bounding box center [964, 159] width 202 height 34
click at [965, 213] on input "IPI Number" at bounding box center [964, 213] width 202 height 34
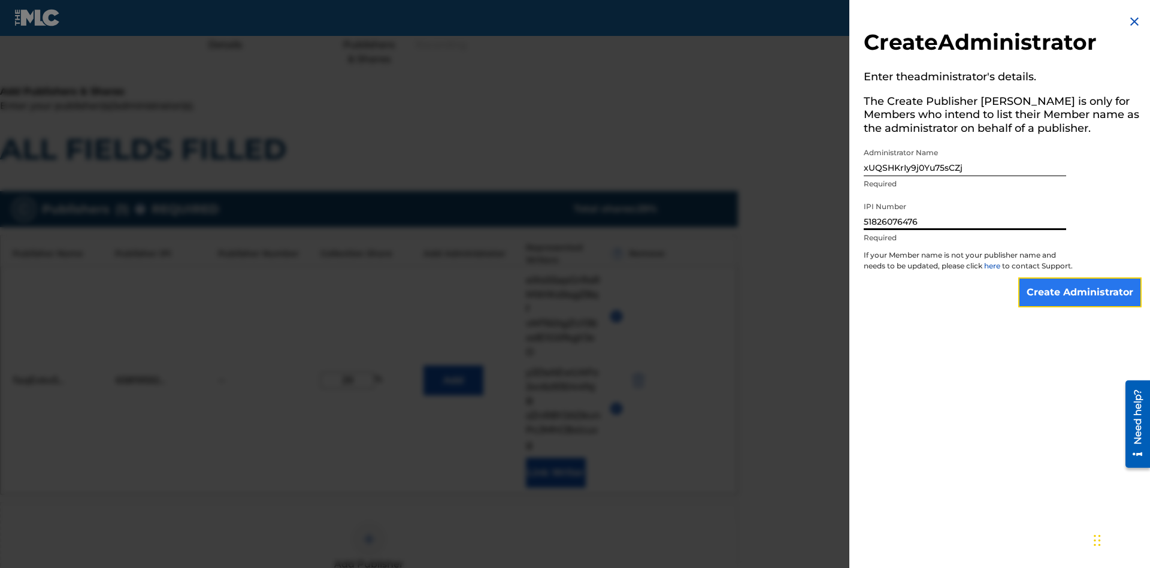
click at [1080, 303] on input "Create Administrator" at bounding box center [1079, 292] width 123 height 30
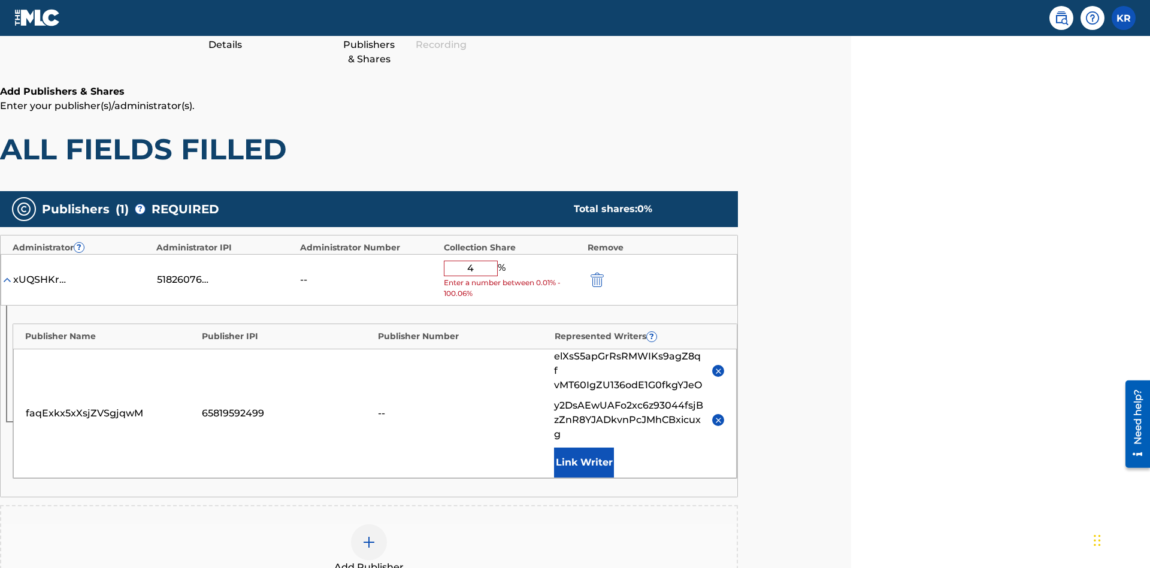
type input "46"
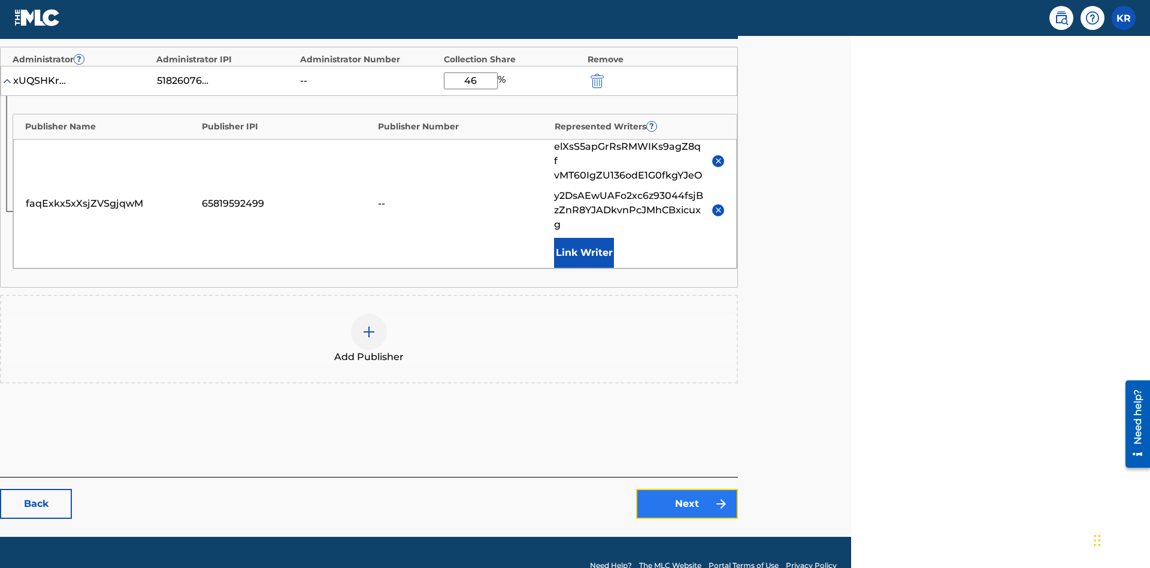
click at [687, 489] on link "Next" at bounding box center [687, 504] width 102 height 30
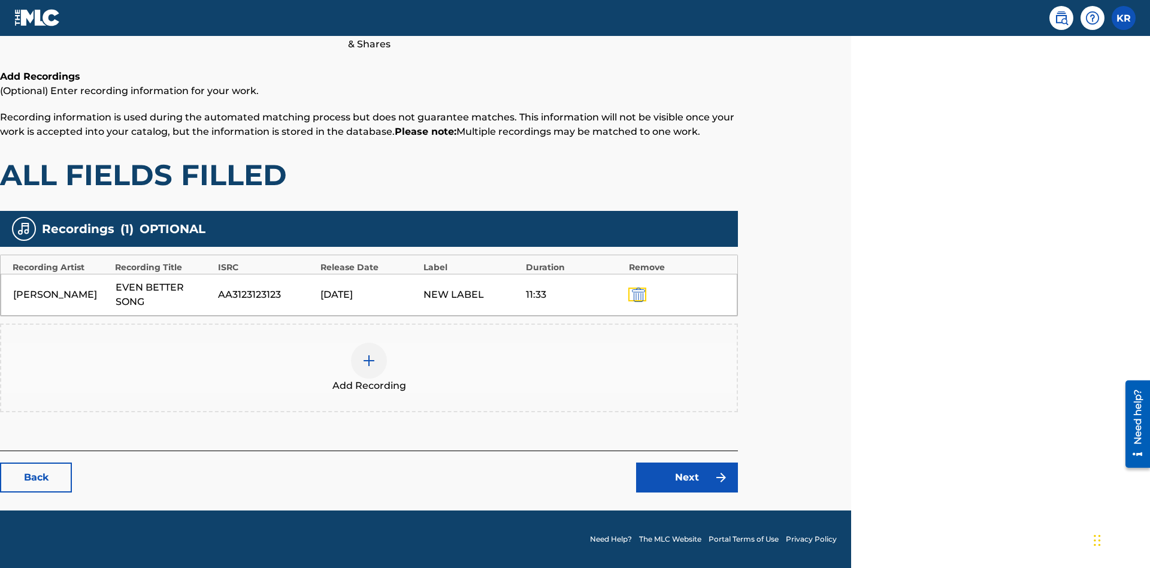
click at [637, 294] on img "submit" at bounding box center [638, 294] width 13 height 14
click at [369, 353] on img at bounding box center [369, 360] width 14 height 14
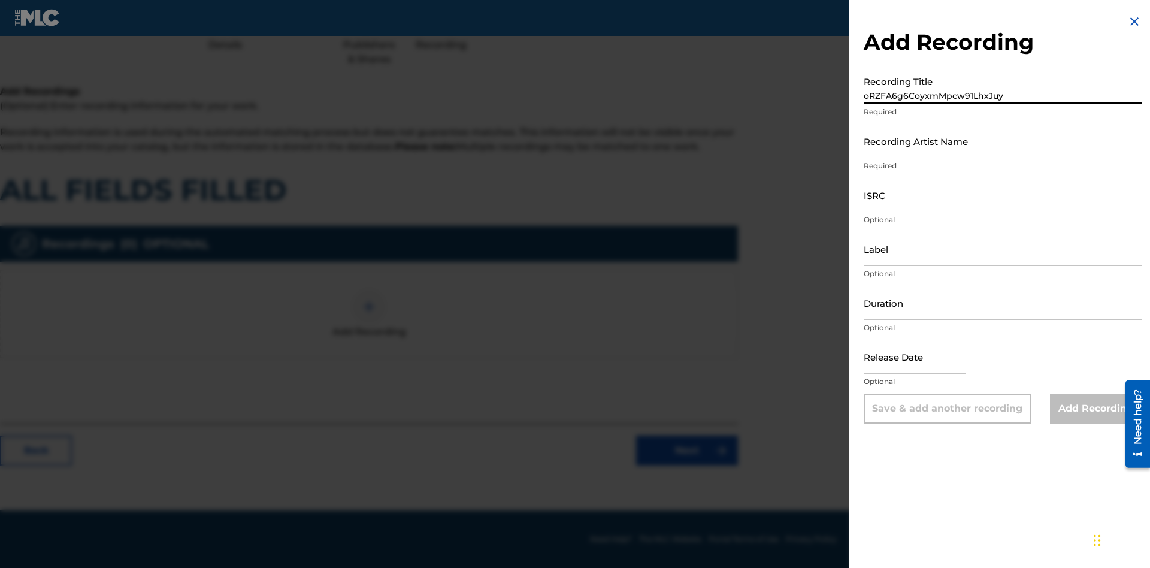
type input "oRZFA6g6CoyxmMpcw91LhxJuy"
click at [1002, 141] on input "Recording Artist Name" at bounding box center [1002, 141] width 278 height 34
type input "gpivwGevoZm2SUnSqdROQUCAg"
click at [1002, 195] on input "ISRC" at bounding box center [1002, 195] width 278 height 34
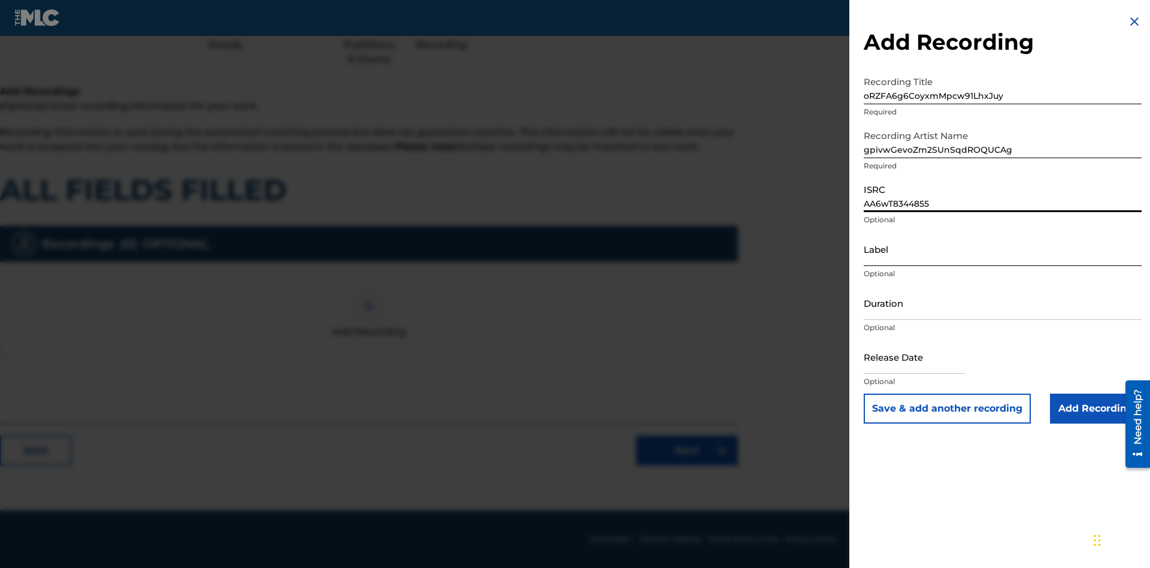
type input "AA6wT8344855"
click at [1002, 249] on input "Label" at bounding box center [1002, 249] width 278 height 34
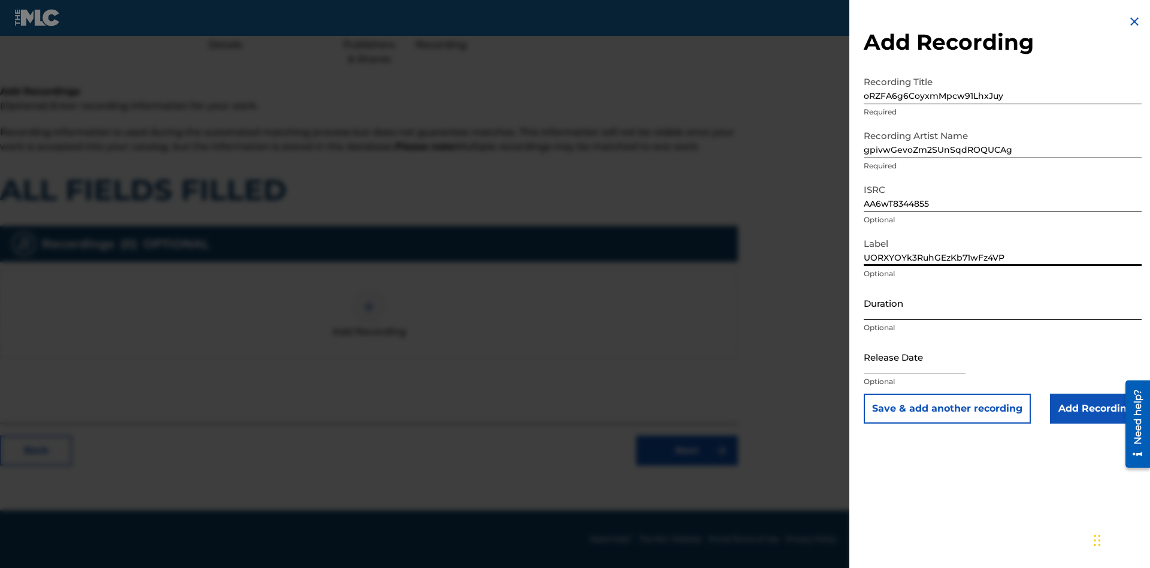
type input "UORXYOYk3RuhGEzKb71wFz4VP"
click at [1002, 302] on input "Duration" at bounding box center [1002, 303] width 278 height 34
type input "4"
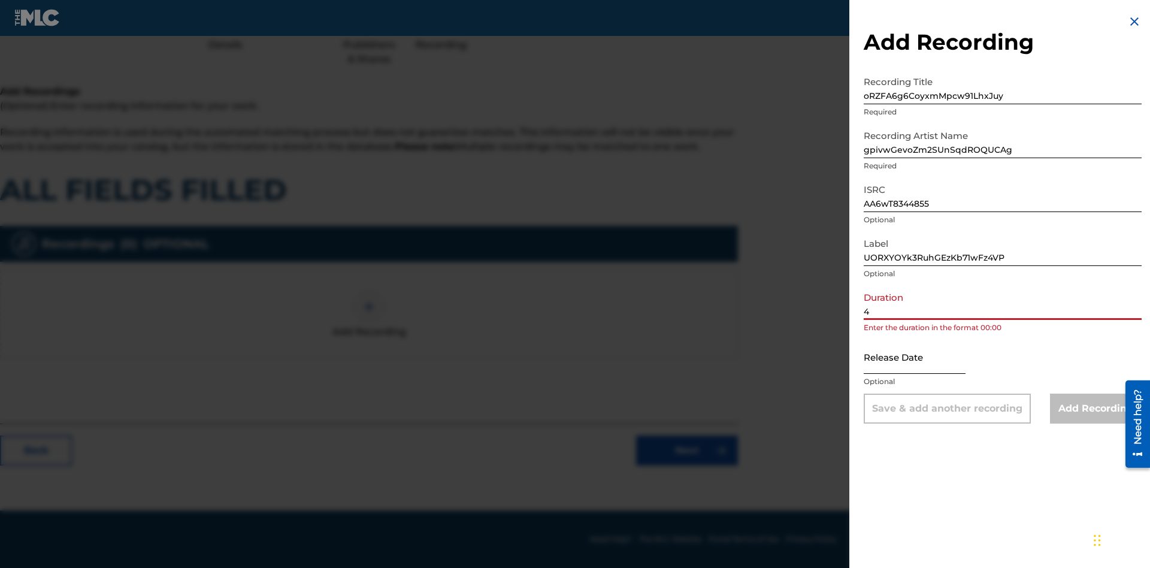
click at [1002, 302] on input "4" at bounding box center [1002, 303] width 278 height 34
click at [924, 357] on input "text" at bounding box center [914, 357] width 102 height 34
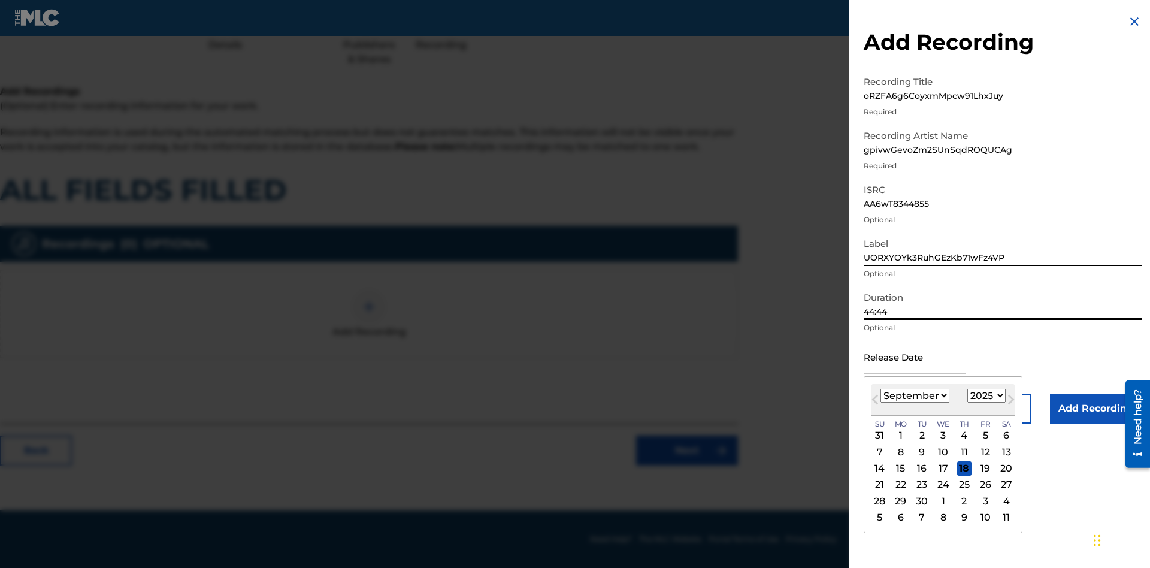
click at [914, 396] on select "January February March April May June July August September October November De…" at bounding box center [914, 396] width 69 height 14
click at [984, 396] on select "1900 1901 1902 1903 1904 1905 1906 1907 1908 1909 1910 1911 1912 1913 1914 1915…" at bounding box center [986, 396] width 38 height 14
click at [921, 435] on div "2" at bounding box center [921, 435] width 14 height 14
click at [1095, 408] on input "Add Recording" at bounding box center [1096, 408] width 92 height 30
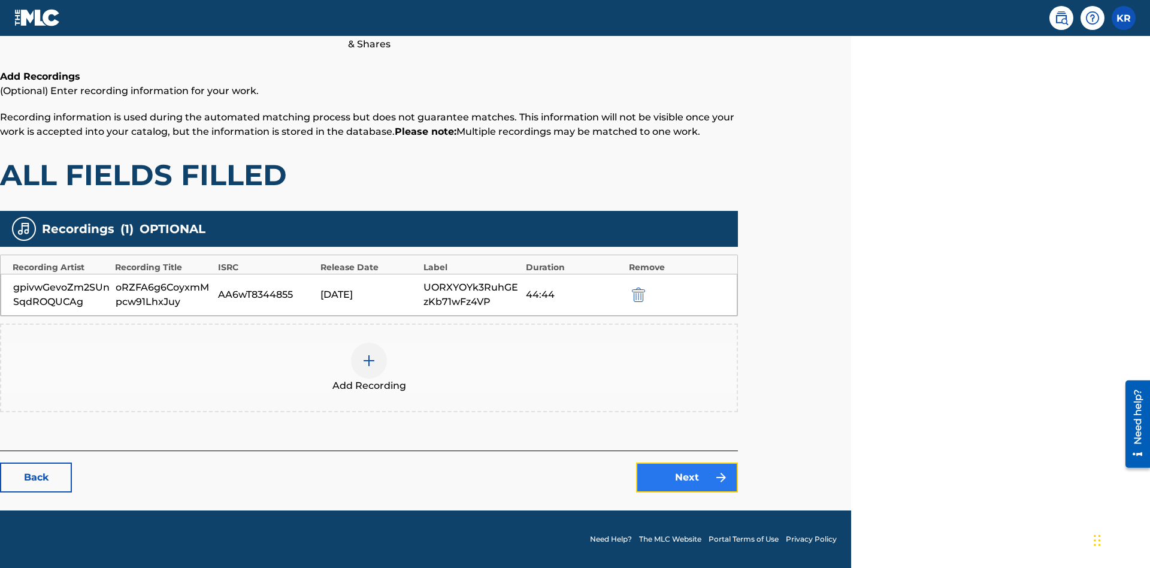
click at [687, 477] on link "Next" at bounding box center [687, 477] width 102 height 30
